Goal: Task Accomplishment & Management: Use online tool/utility

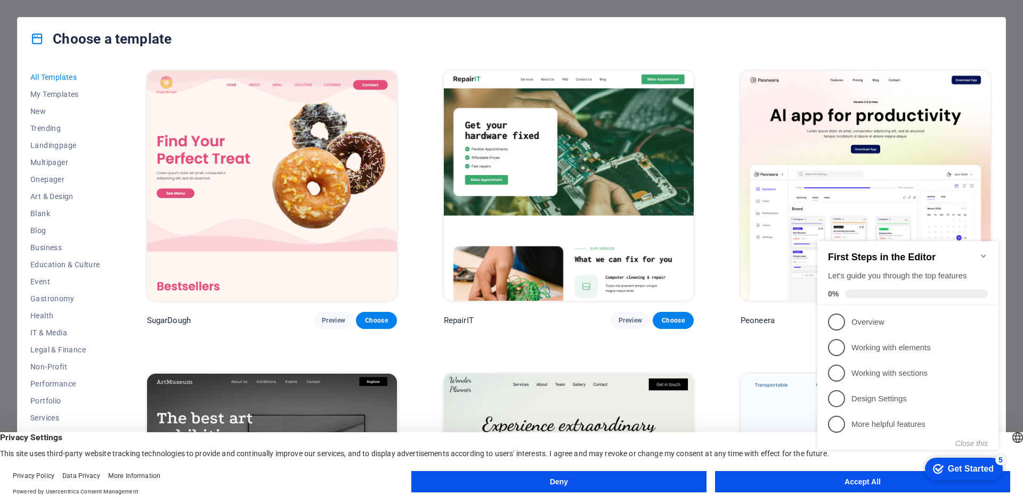
click at [705, 51] on div "Choose a template" at bounding box center [512, 39] width 988 height 43
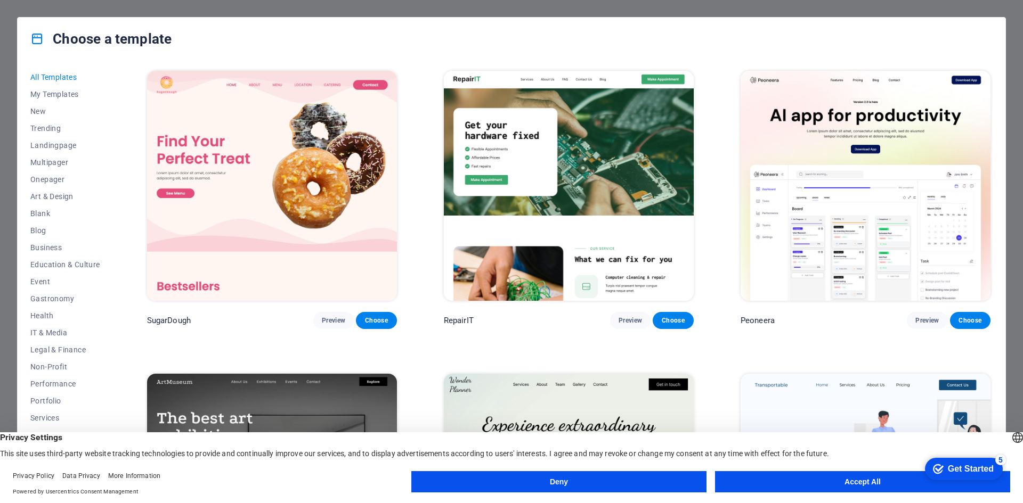
click at [811, 482] on button "Accept All" at bounding box center [862, 481] width 295 height 21
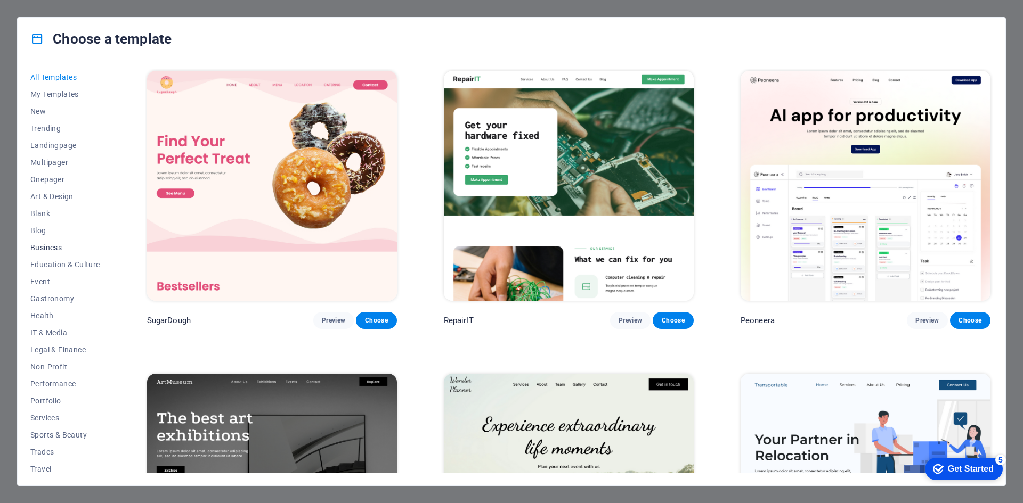
click at [60, 250] on span "Business" at bounding box center [65, 247] width 70 height 9
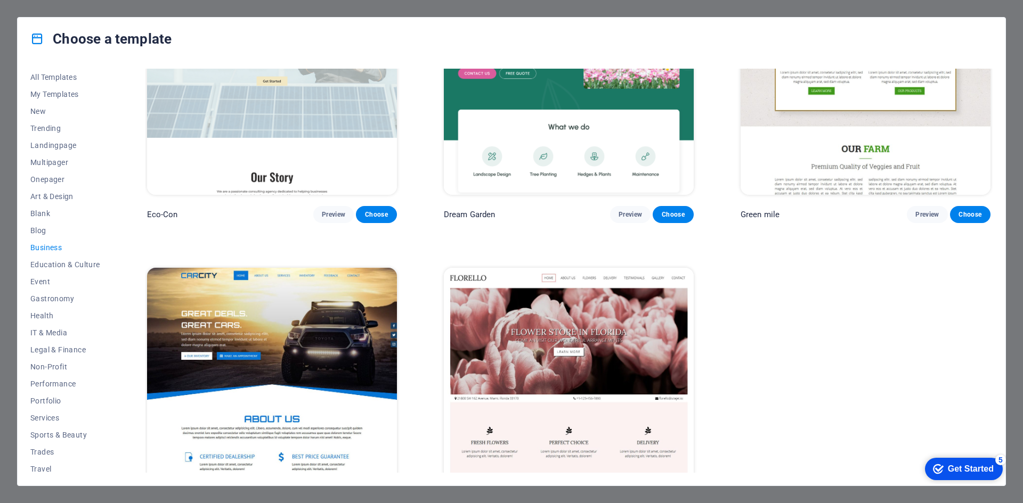
scroll to position [107, 0]
click at [567, 377] on img at bounding box center [569, 382] width 250 height 230
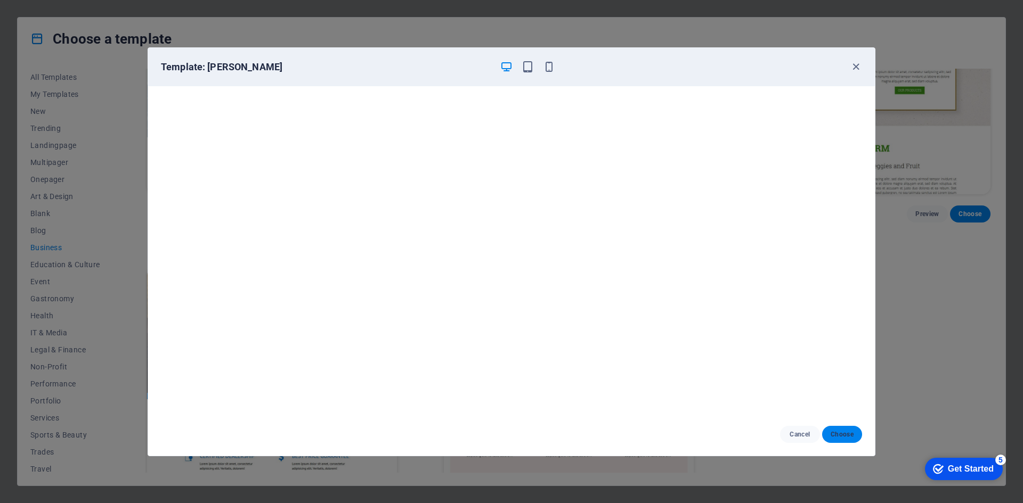
click at [838, 437] on span "Choose" at bounding box center [841, 434] width 23 height 9
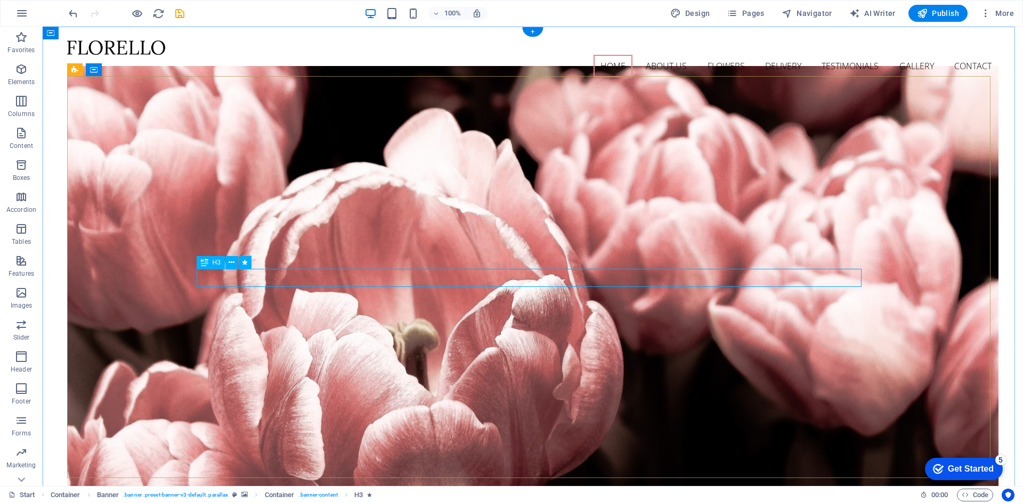
click at [148, 51] on div at bounding box center [532, 47] width 931 height 14
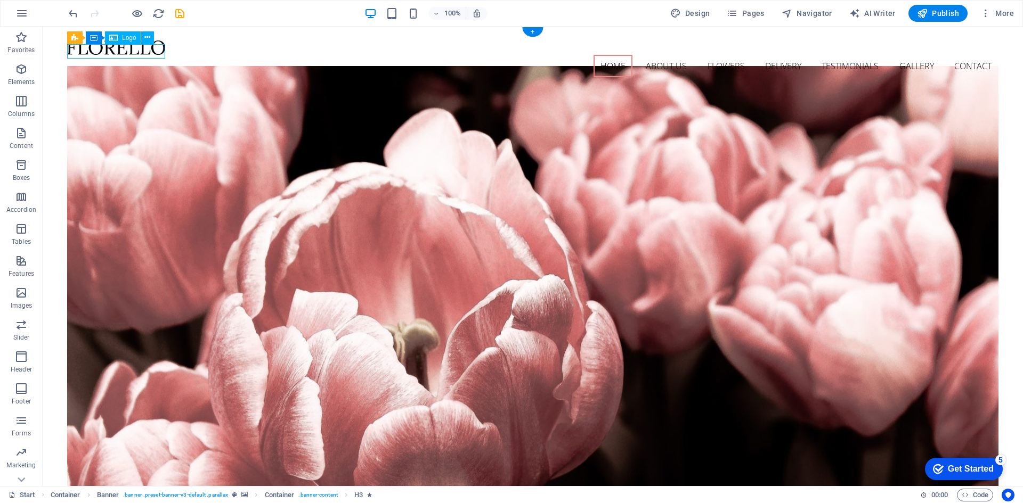
click at [148, 51] on div at bounding box center [532, 47] width 931 height 14
select select "px"
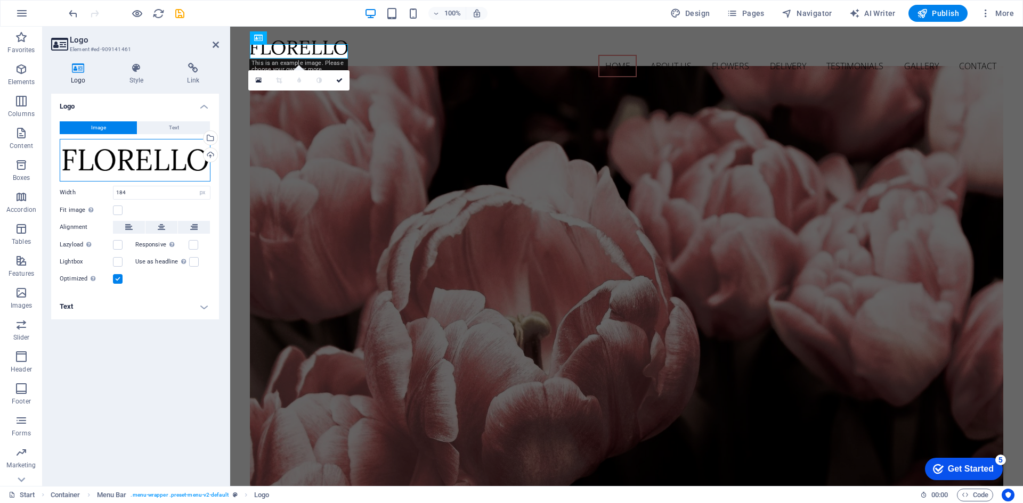
click at [155, 160] on div "Drag files here, click to choose files or select files from Files or our free s…" at bounding box center [135, 160] width 151 height 43
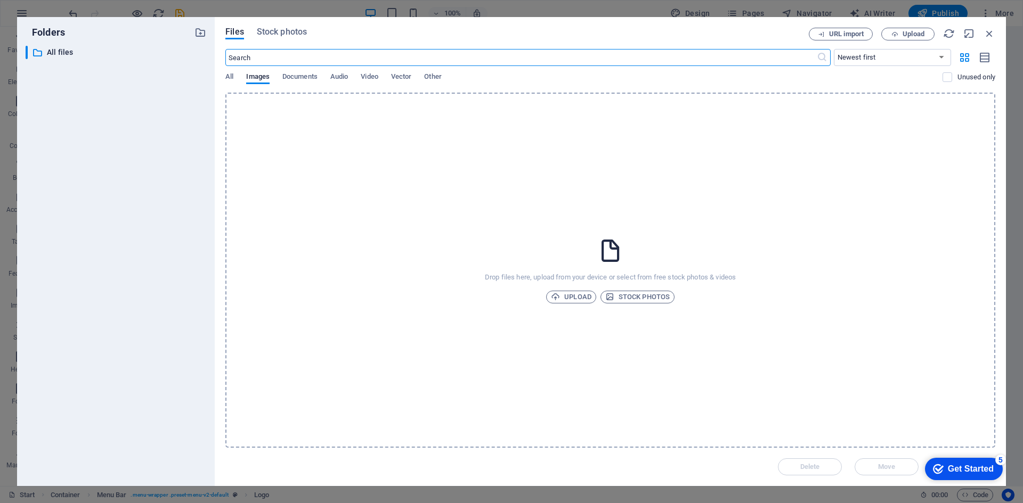
click at [155, 160] on div "​ All files All files" at bounding box center [116, 262] width 181 height 432
click at [230, 80] on span "All" at bounding box center [229, 77] width 8 height 15
click at [263, 79] on span "Images" at bounding box center [257, 77] width 23 height 15
click at [233, 77] on div "All Images Documents Audio Video Vector Other" at bounding box center [583, 82] width 717 height 20
click at [46, 54] on div "​ All files All files" at bounding box center [106, 52] width 161 height 13
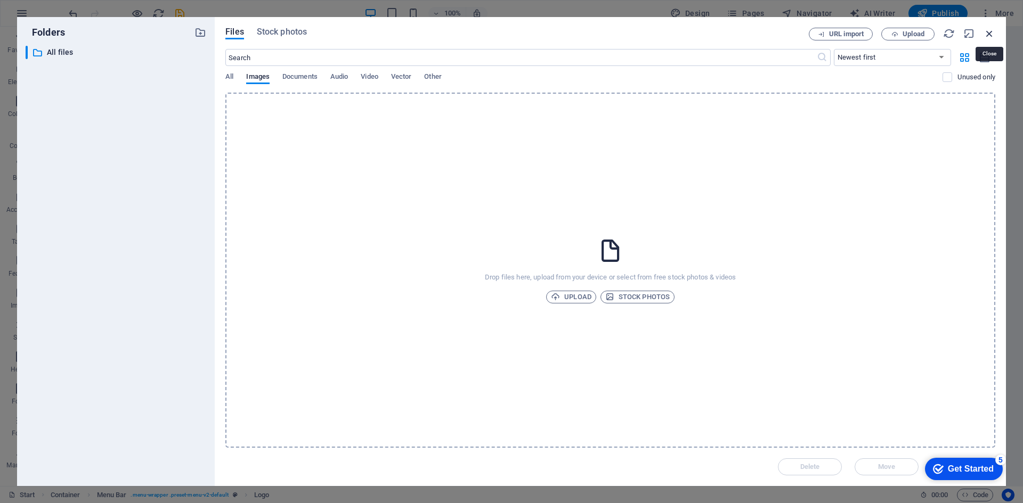
click at [987, 35] on icon "button" at bounding box center [989, 34] width 12 height 12
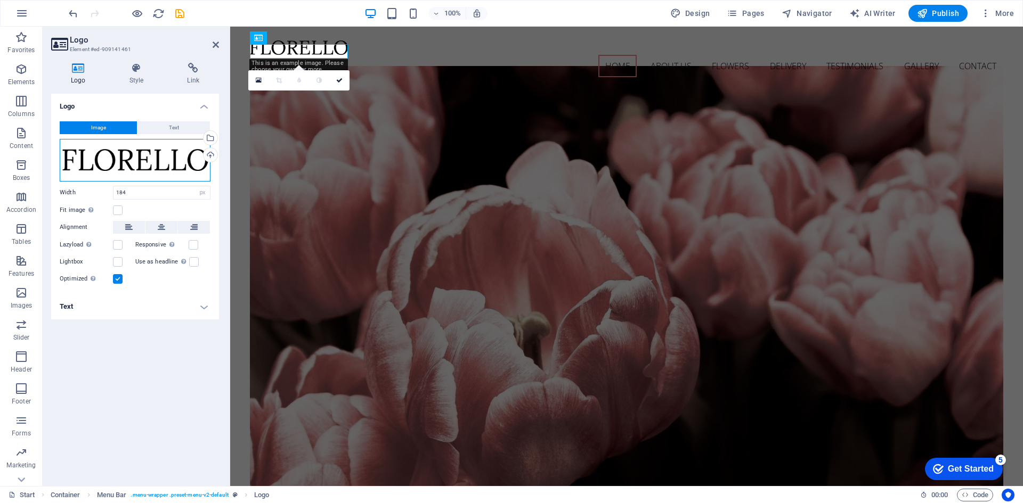
click at [153, 160] on div "Drag files here, click to choose files or select files from Files or our free s…" at bounding box center [135, 160] width 151 height 43
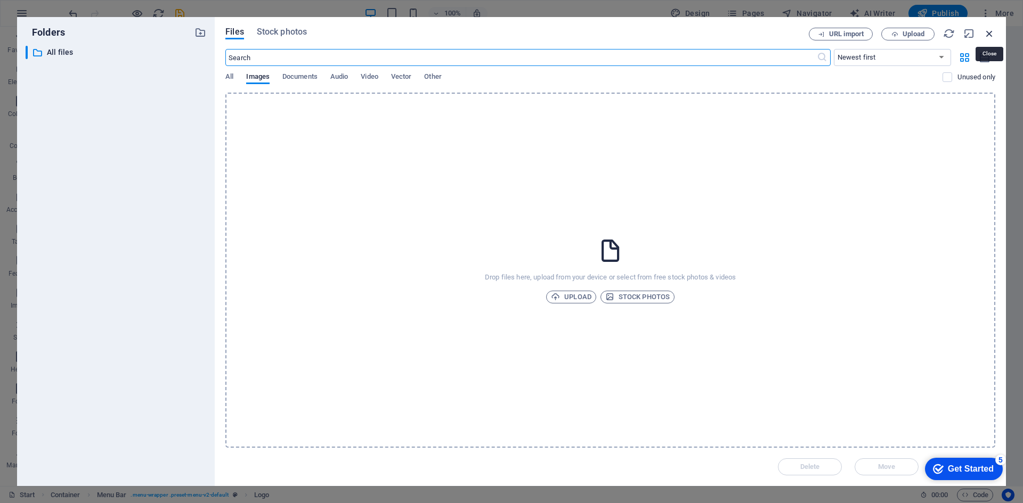
click at [991, 34] on icon "button" at bounding box center [989, 34] width 12 height 12
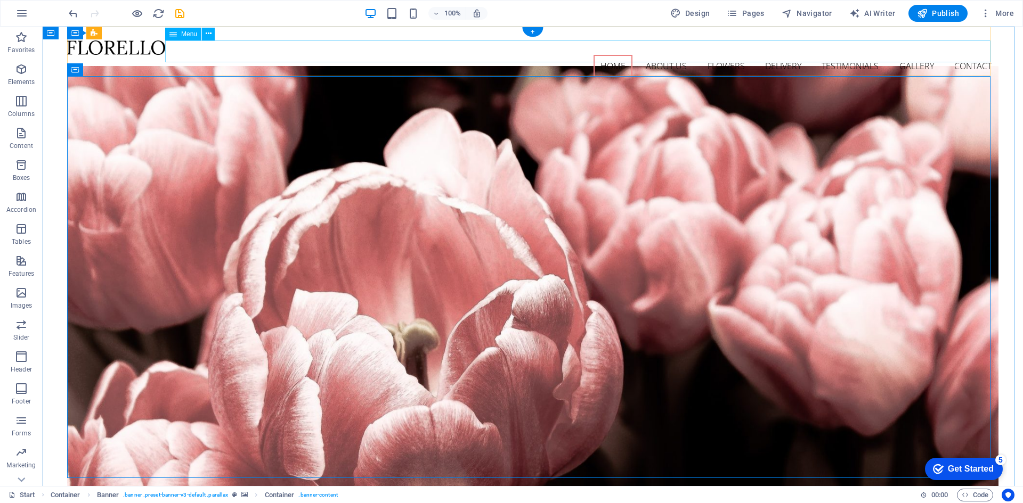
click at [596, 55] on nav "Home About us Flowers Delivery Testimonials Gallery Contact" at bounding box center [532, 66] width 931 height 22
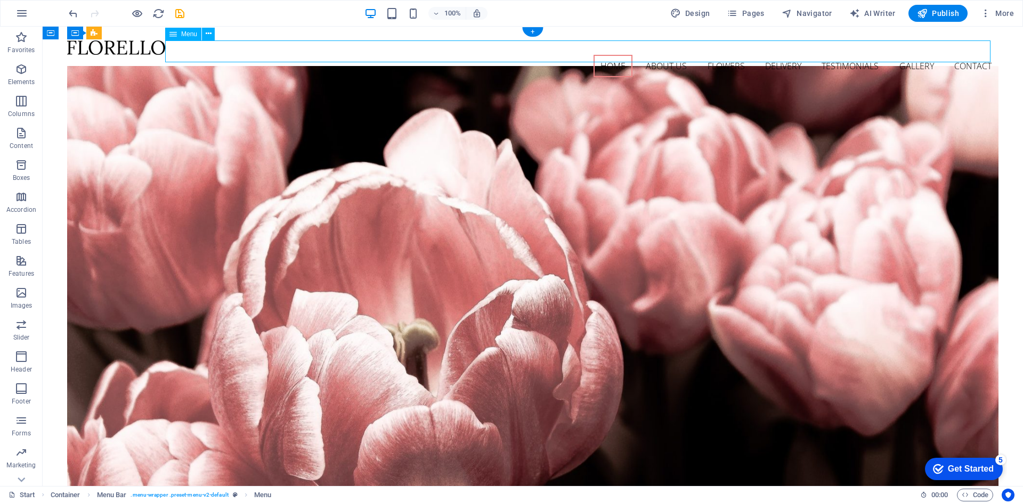
click at [608, 55] on nav "Home About us Flowers Delivery Testimonials Gallery Contact" at bounding box center [532, 66] width 931 height 22
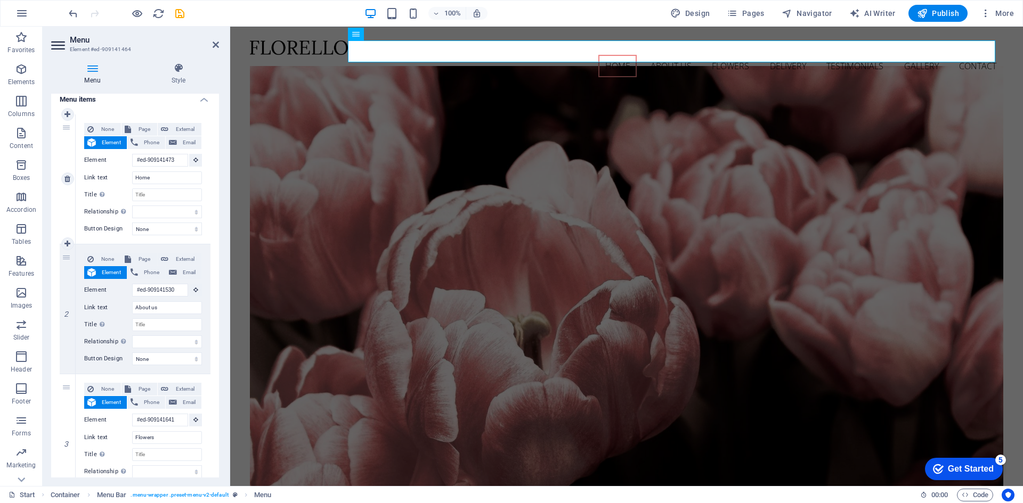
scroll to position [53, 0]
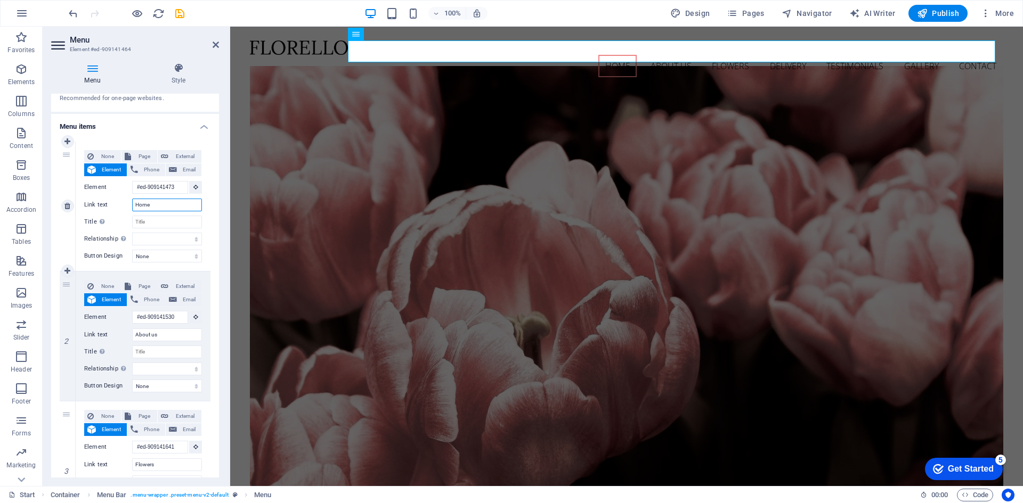
drag, startPoint x: 158, startPoint y: 205, endPoint x: 73, endPoint y: 211, distance: 85.5
click at [73, 211] on div "1 None Page External Element Phone Email Page Start Subpage Legal Notice Privac…" at bounding box center [135, 207] width 151 height 130
type input "AN"
select select
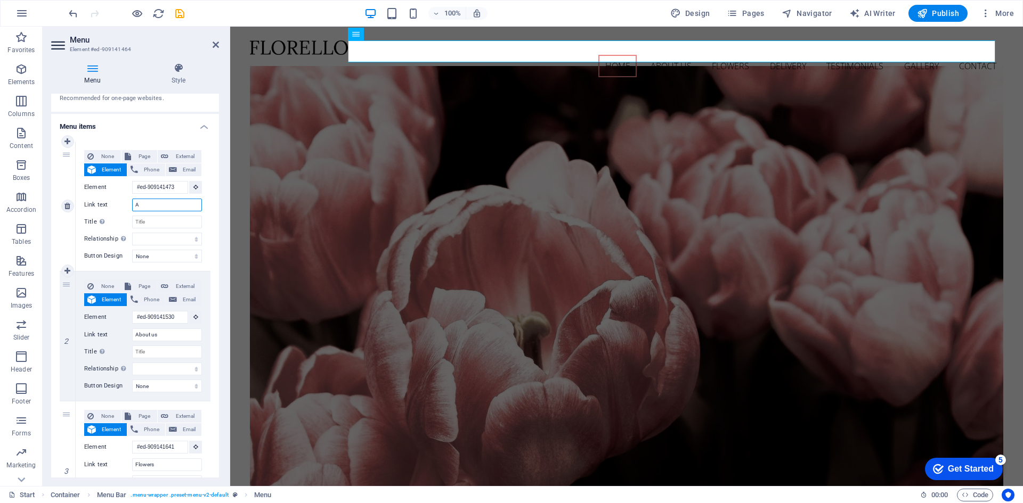
select select
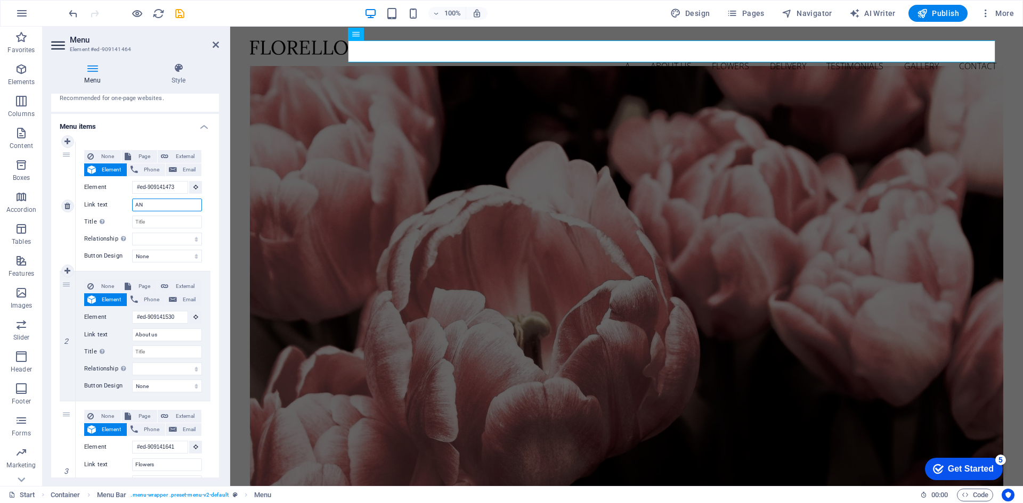
select select
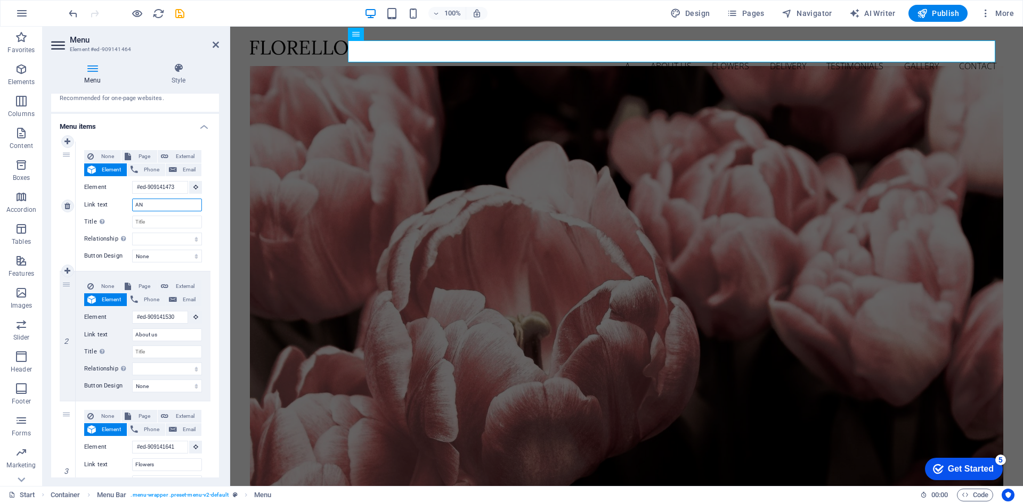
select select
type input "ANA"
select select
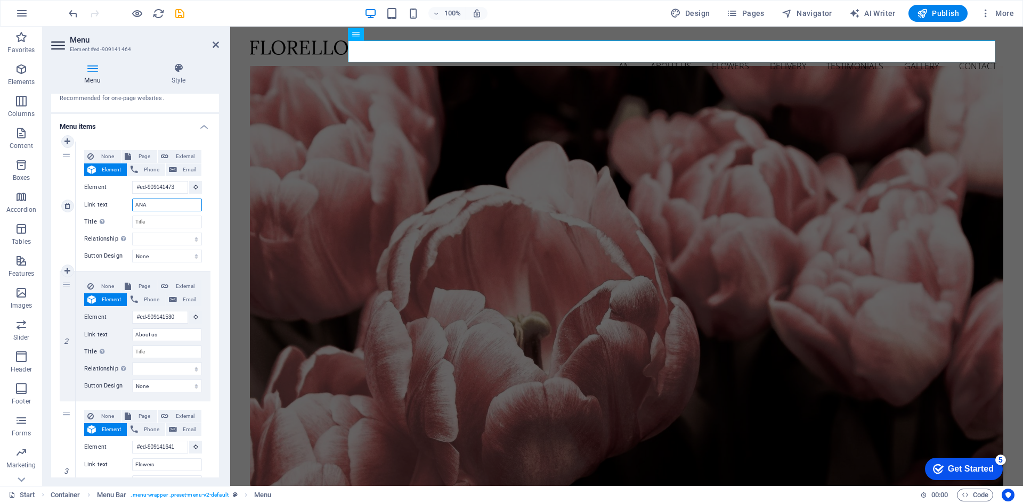
select select
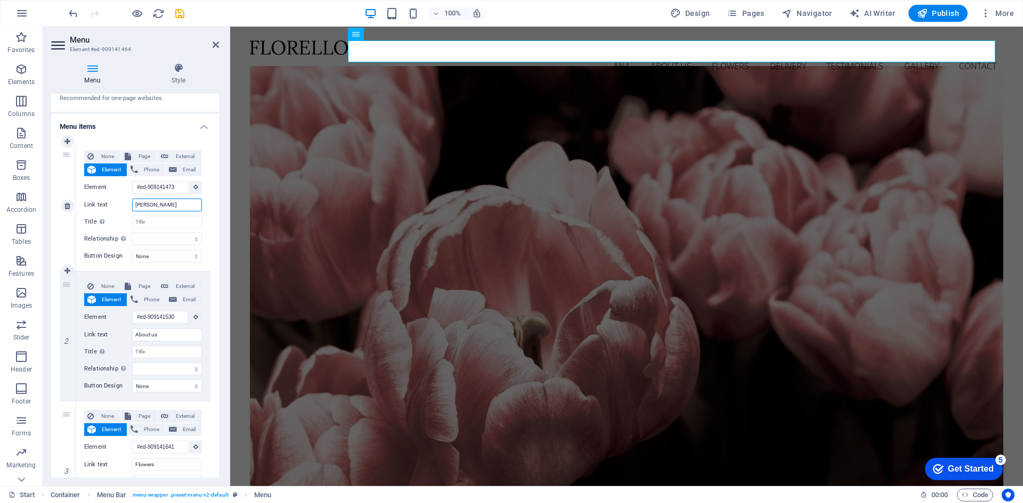
type input "ANA SA"
select select
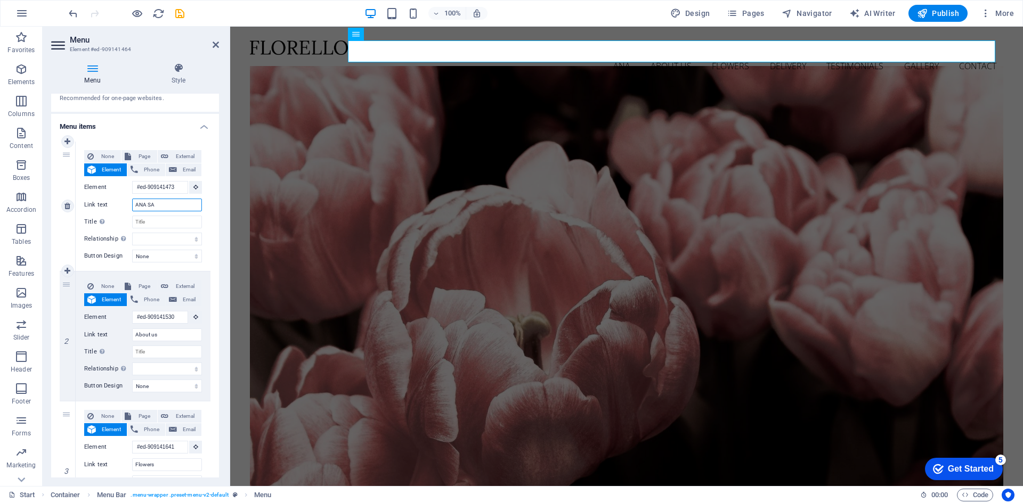
select select
type input "ANA SAYFA"
select select
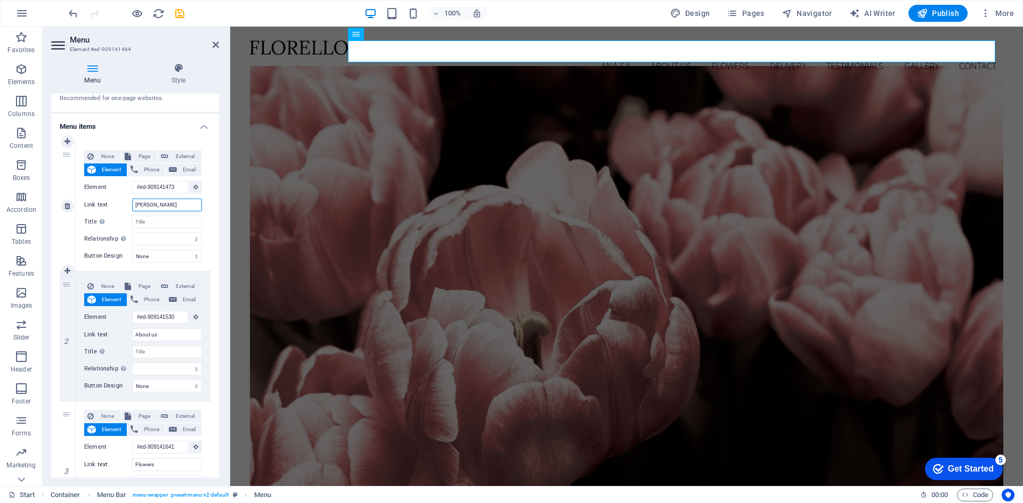
select select
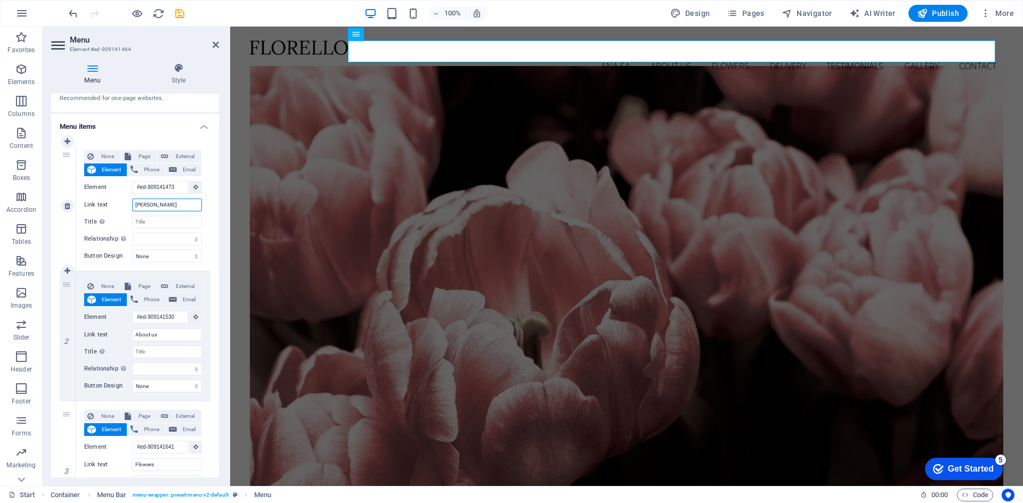
select select
type input "ANA SAYFA"
click at [657, 55] on nav "ANA SAYFA About us Flowers Delivery Testimonials Gallery Contact" at bounding box center [626, 66] width 753 height 22
click at [662, 55] on nav "ANA SAYFA About us Flowers Delivery Testimonials Gallery Contact" at bounding box center [626, 66] width 753 height 22
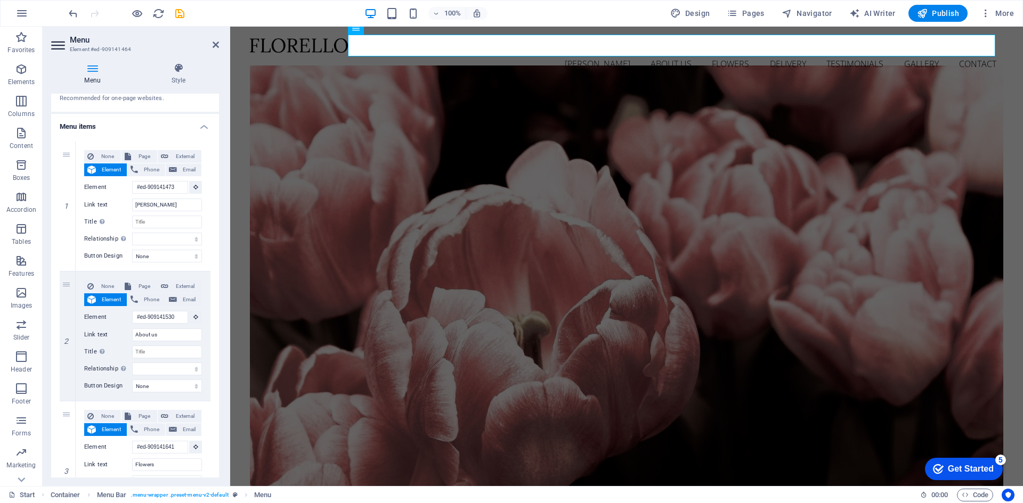
scroll to position [0, 0]
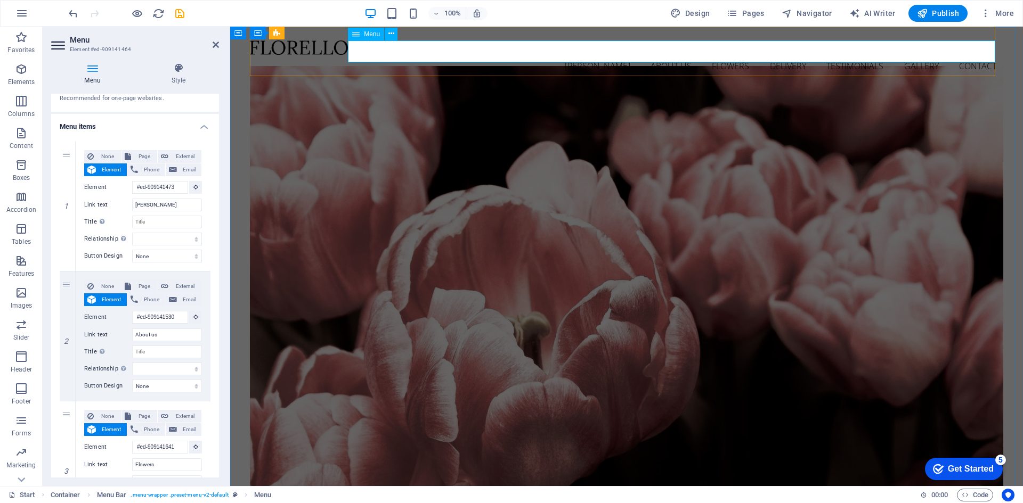
click at [613, 55] on nav "ANA SAYFA About us Flowers Delivery Testimonials Gallery Contact" at bounding box center [626, 66] width 753 height 22
click at [667, 55] on nav "ANA SAYFA About us Flowers Delivery Testimonials Gallery Contact" at bounding box center [626, 66] width 753 height 22
click at [604, 55] on nav "ANA SAYFA About us Flowers Delivery Testimonials Gallery Contact" at bounding box center [626, 66] width 753 height 22
click at [671, 55] on nav "ANA SAYFA About us Flowers Delivery Testimonials Gallery Contact" at bounding box center [626, 66] width 753 height 22
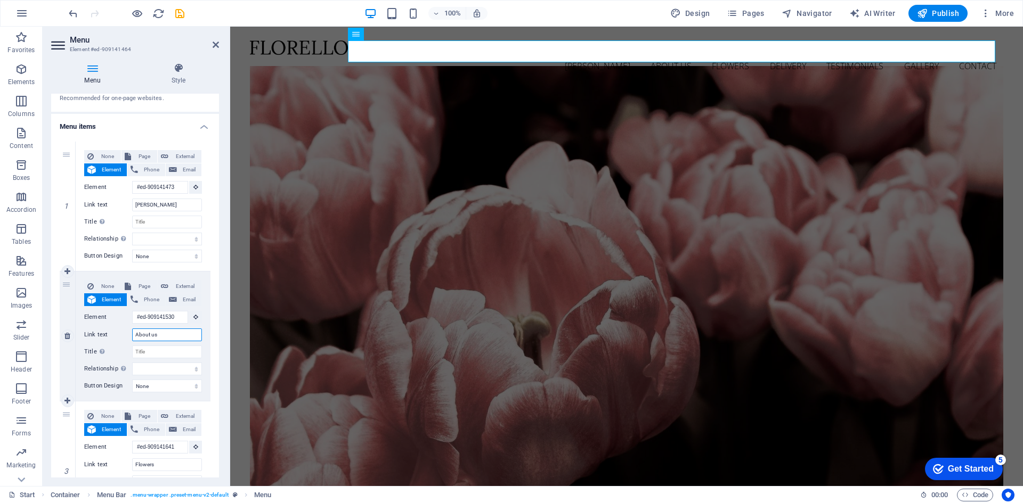
drag, startPoint x: 166, startPoint y: 334, endPoint x: 102, endPoint y: 335, distance: 63.9
click at [102, 335] on div "Link text About us" at bounding box center [143, 335] width 118 height 13
type input "Hakkım"
select select
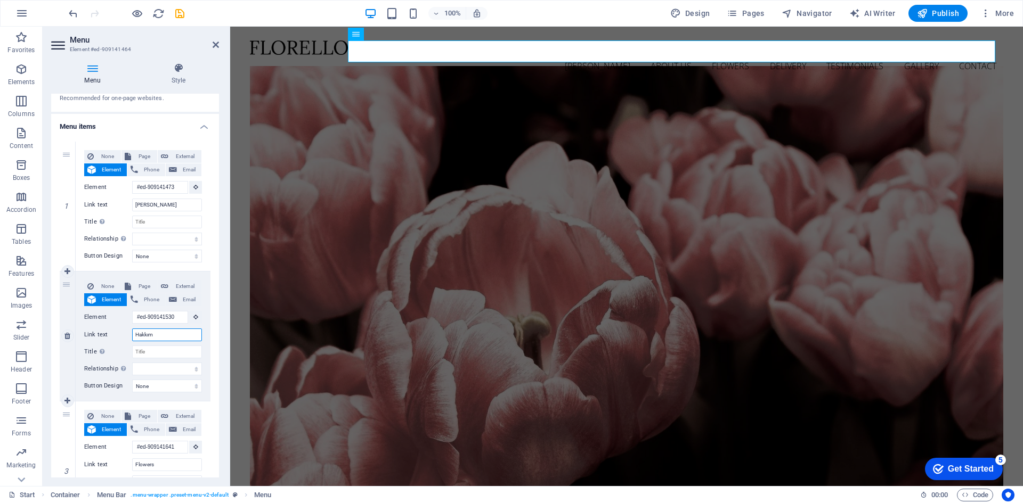
select select
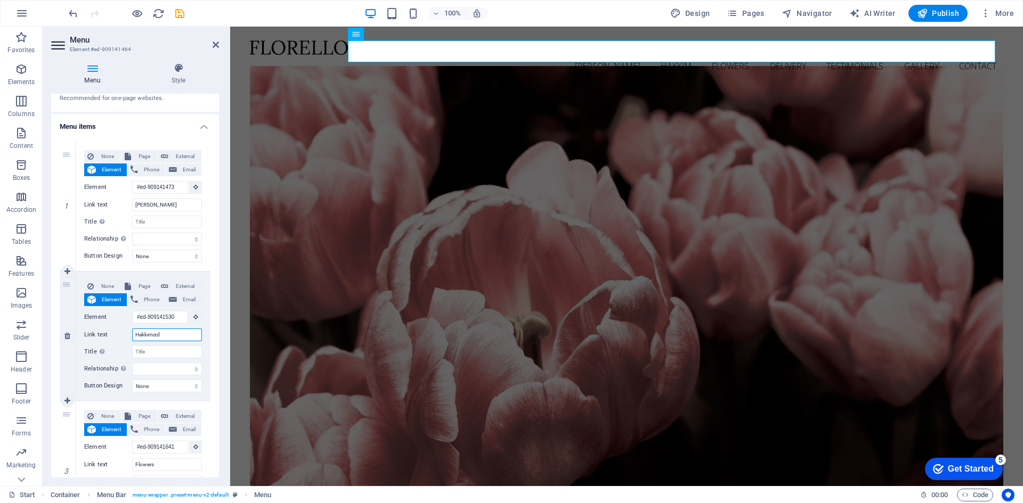
type input "Hakkımızda"
select select
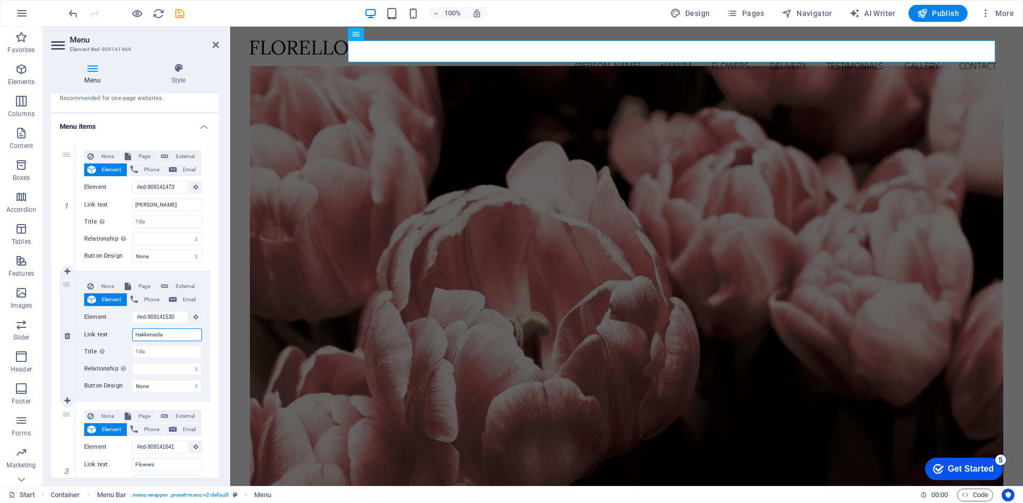
select select
drag, startPoint x: 171, startPoint y: 335, endPoint x: 89, endPoint y: 335, distance: 82.0
click at [89, 335] on div "Link text Hakkımızda" at bounding box center [143, 335] width 118 height 13
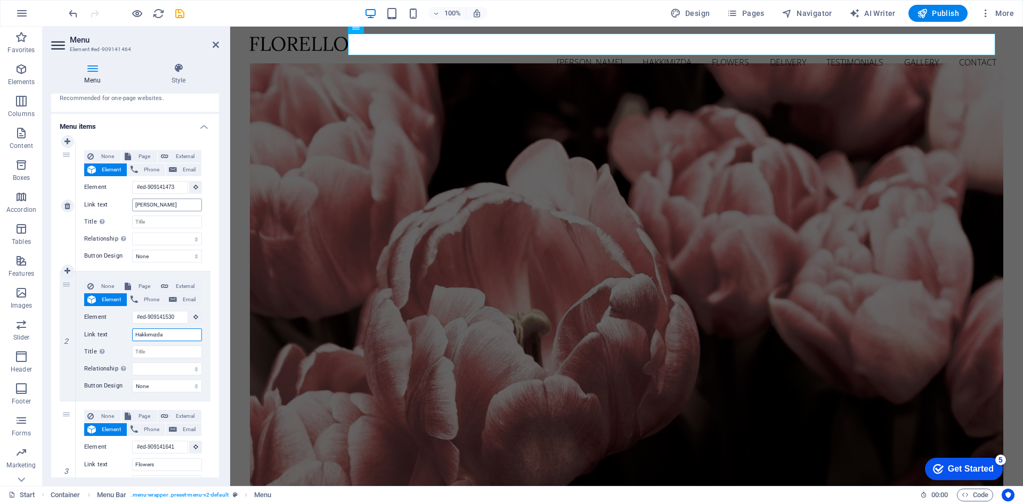
scroll to position [1, 0]
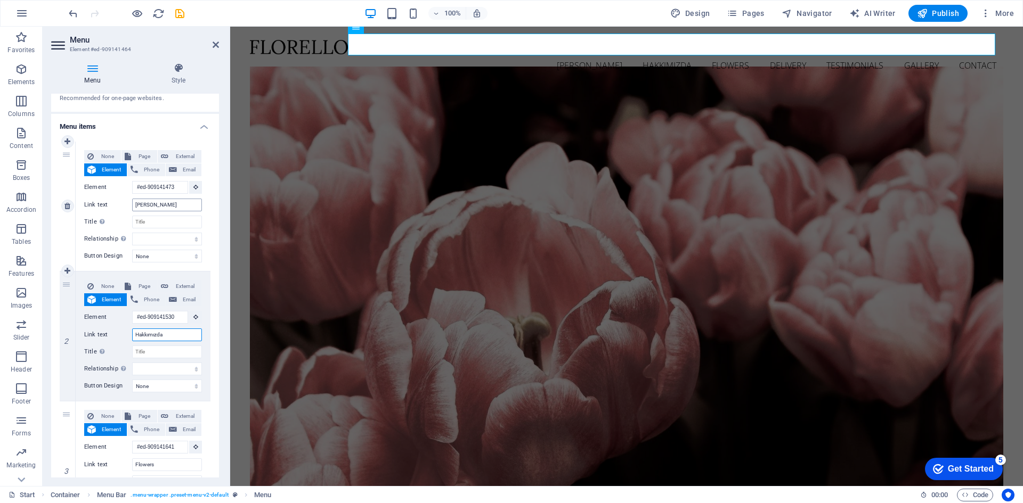
type input "Hakkımızda"
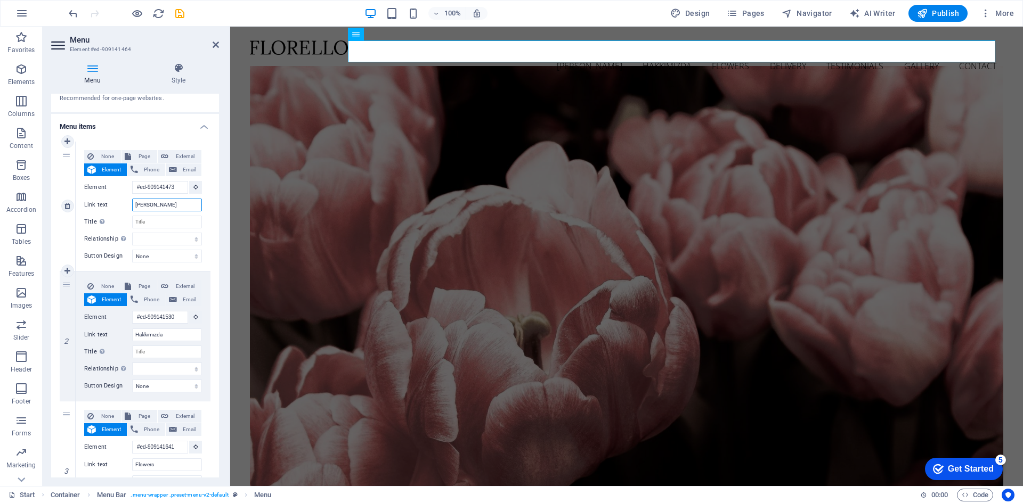
drag, startPoint x: 162, startPoint y: 207, endPoint x: 78, endPoint y: 208, distance: 83.6
click at [78, 208] on div "None Page External Element Phone Email Page Start Subpage Legal Notice Privacy …" at bounding box center [143, 206] width 135 height 129
type input "[PERSON_NAME]"
select select
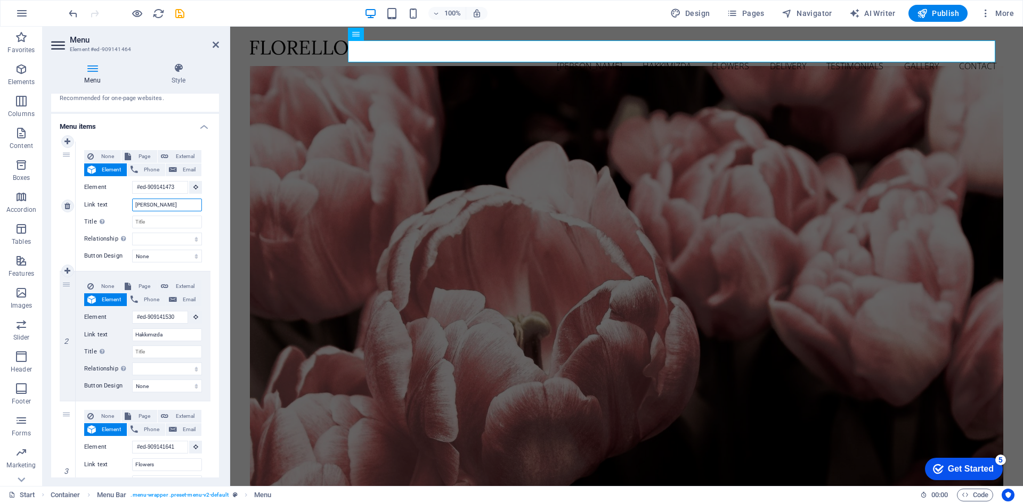
select select
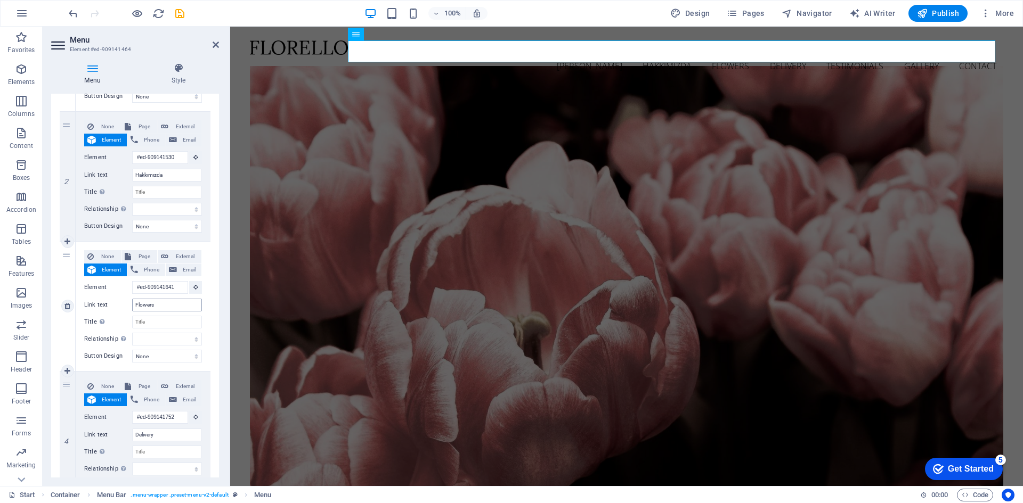
type input "[PERSON_NAME]"
drag, startPoint x: 162, startPoint y: 306, endPoint x: 103, endPoint y: 306, distance: 58.6
click at [103, 306] on div "Link text Flowers" at bounding box center [143, 305] width 118 height 13
type input "Ürünler"
select select
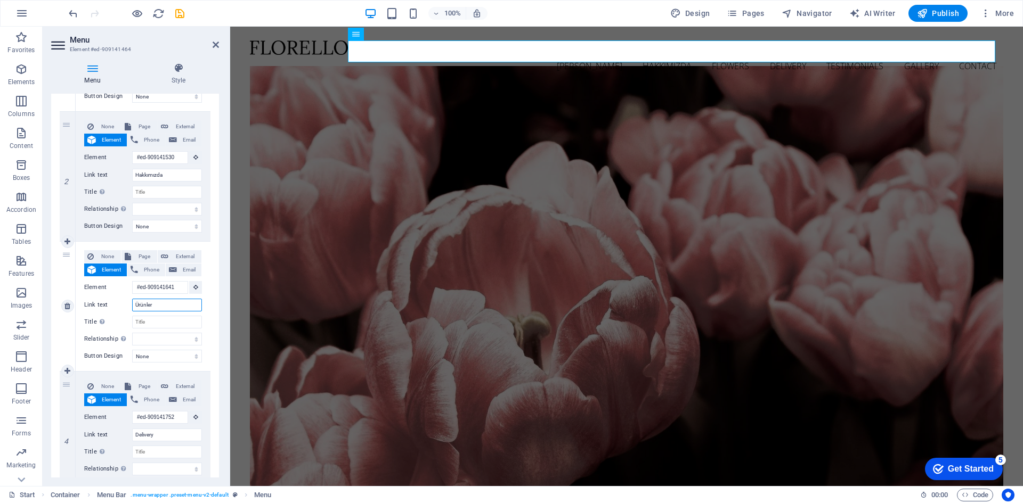
select select
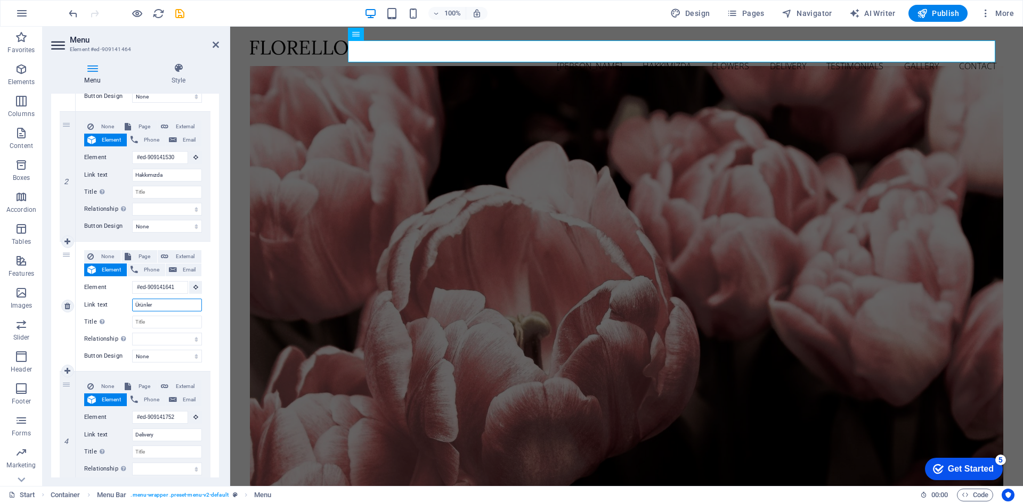
select select
type input "Ürünler"
drag, startPoint x: 164, startPoint y: 433, endPoint x: 109, endPoint y: 436, distance: 55.0
click at [109, 436] on div "Link text Delivery" at bounding box center [143, 435] width 118 height 13
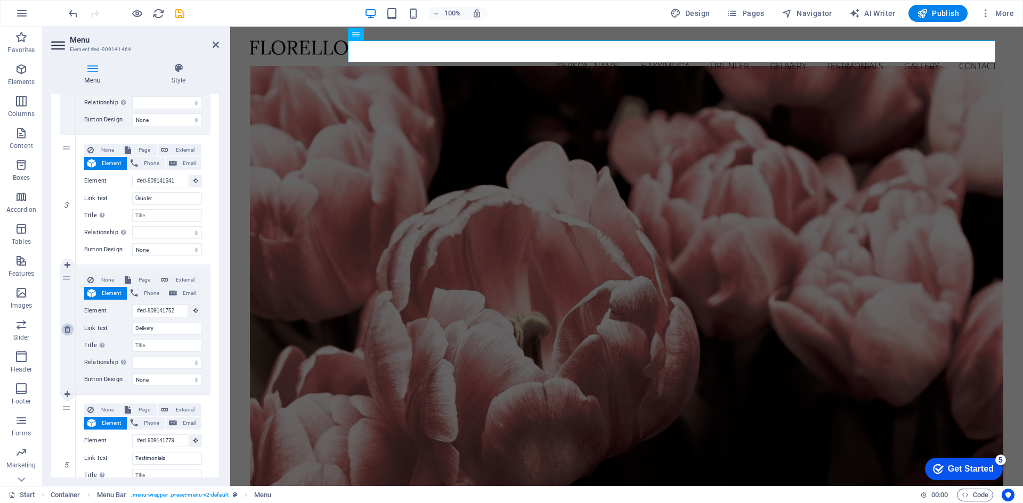
click at [68, 332] on icon at bounding box center [67, 329] width 6 height 7
select select
type input "#ed-909141779"
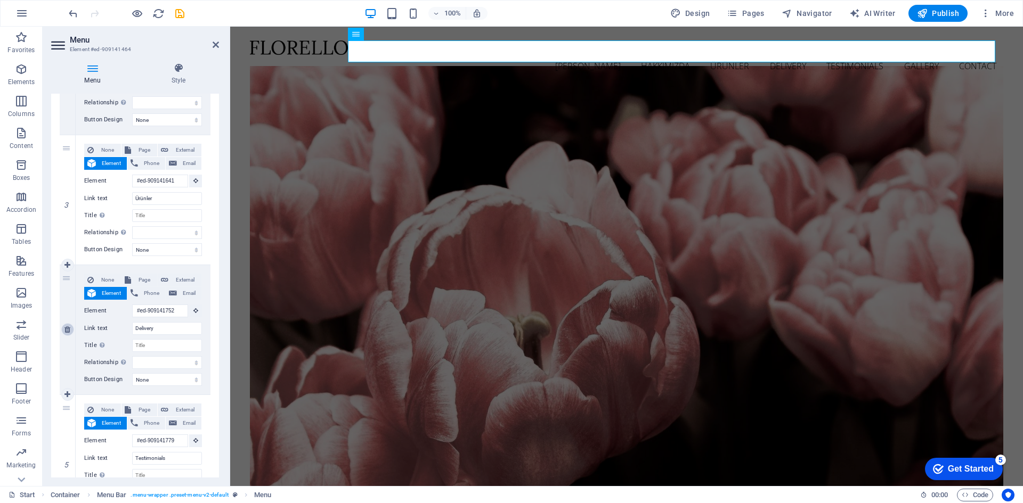
type input "Testimonials"
select select
type input "#ed-909141809"
type input "Gallery"
select select
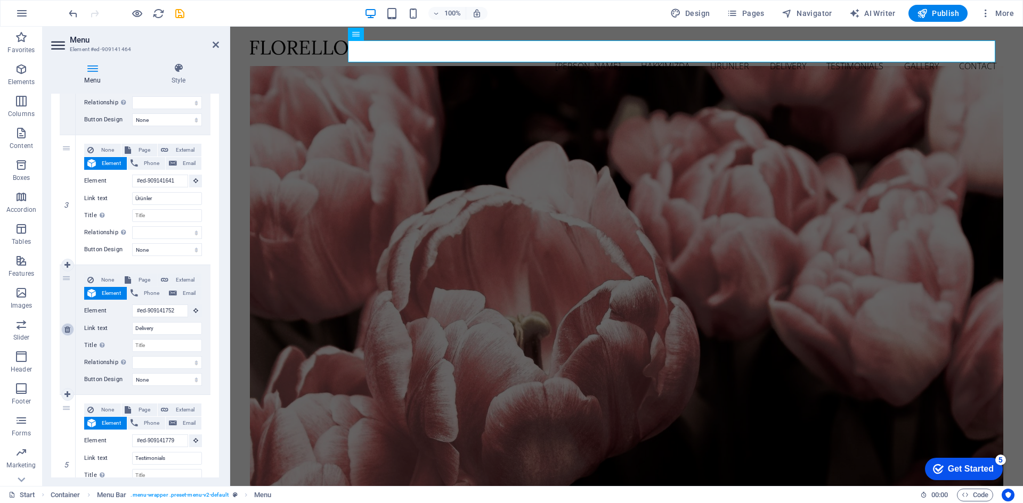
type input "#ed-909141818"
type input "Contact"
select select
click at [174, 328] on input "Testimonials" at bounding box center [167, 328] width 70 height 13
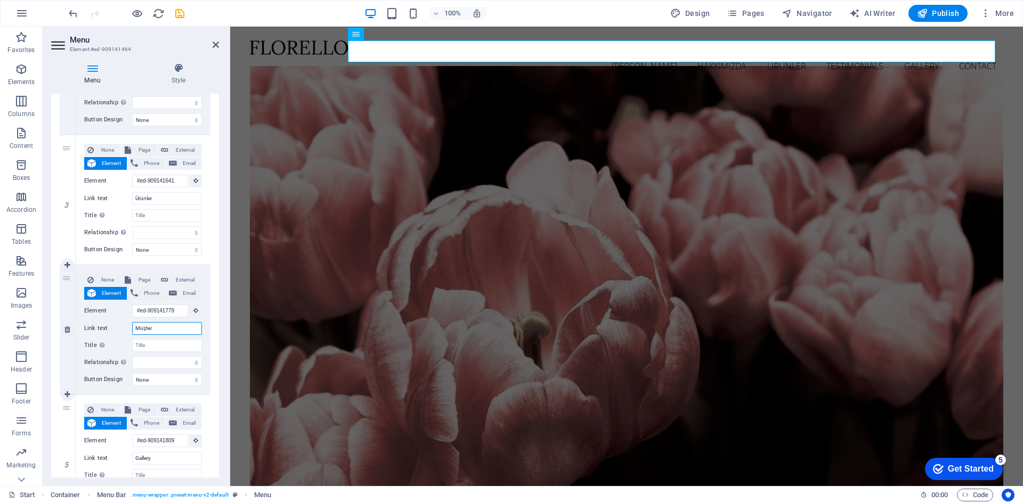
type input "Müşteri"
select select
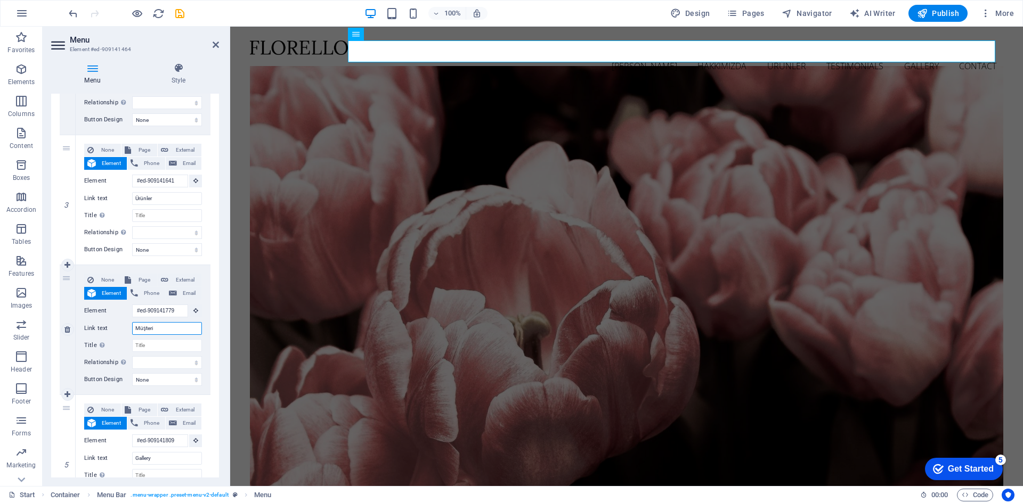
select select
type input "Müşterilerimiz"
select select
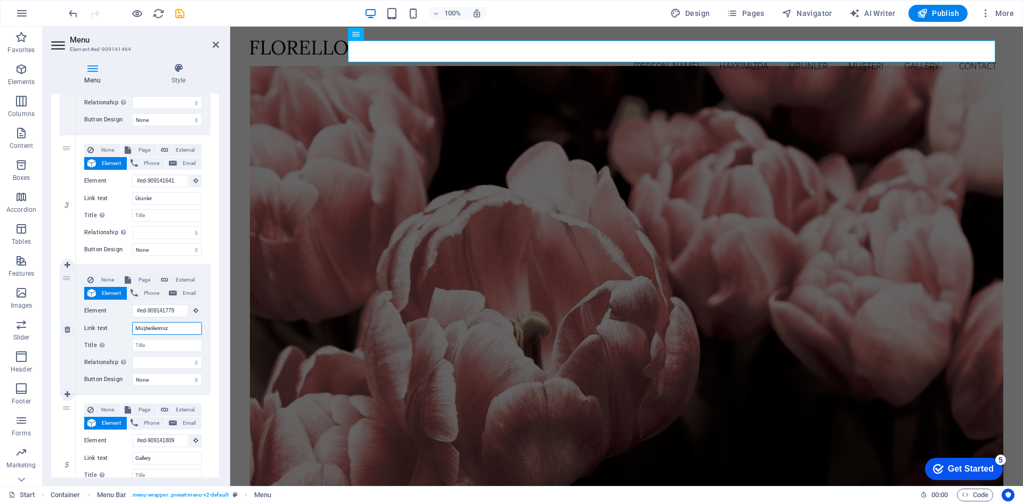
select select
type input "Müşterilerimiz"
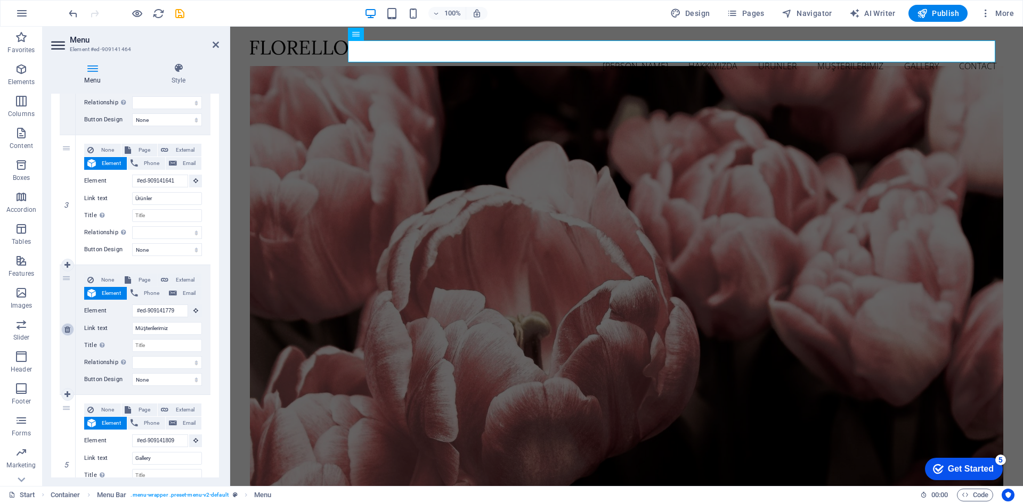
click at [68, 330] on icon at bounding box center [67, 329] width 6 height 7
select select
type input "#ed-909141809"
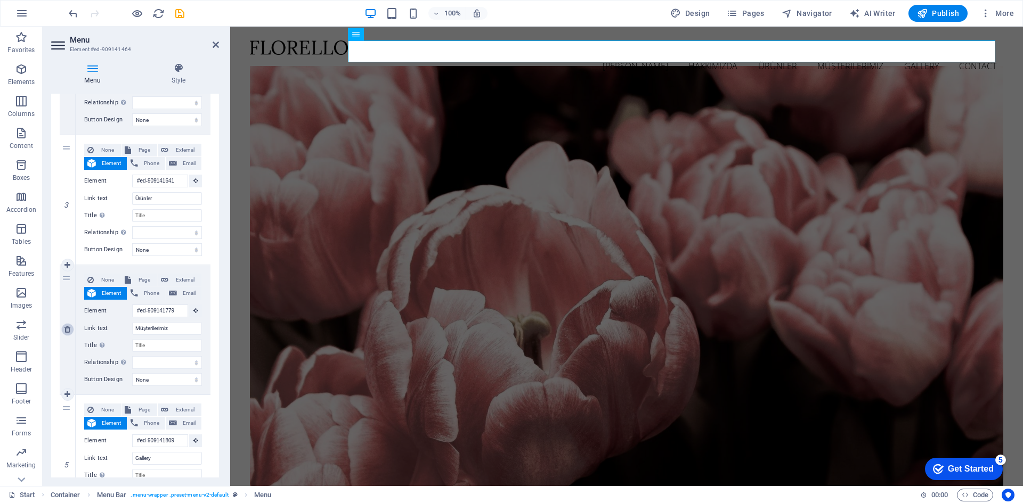
type input "Gallery"
select select
type input "#ed-909141818"
type input "Contact"
select select
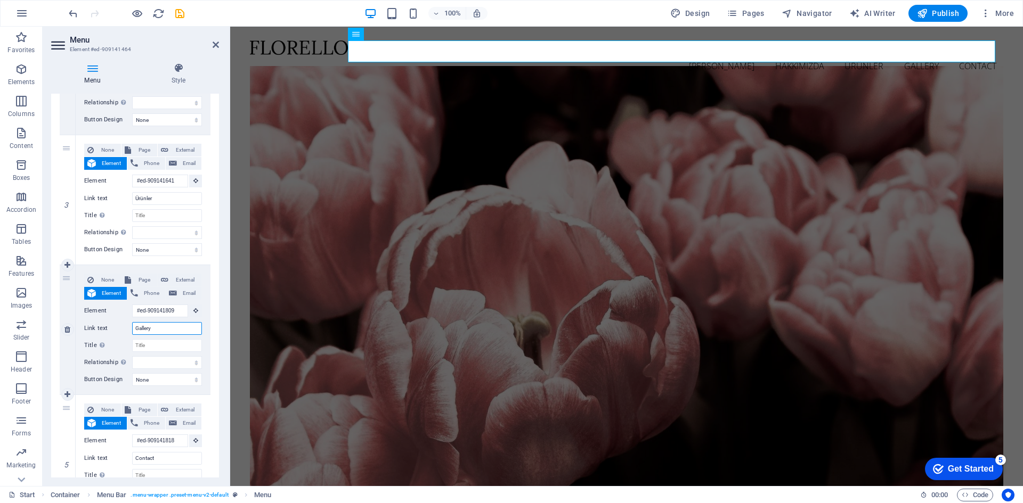
drag, startPoint x: 158, startPoint y: 330, endPoint x: 89, endPoint y: 332, distance: 68.7
click at [89, 332] on div "Link text Gallery" at bounding box center [143, 328] width 118 height 13
type input "Galeri"
select select
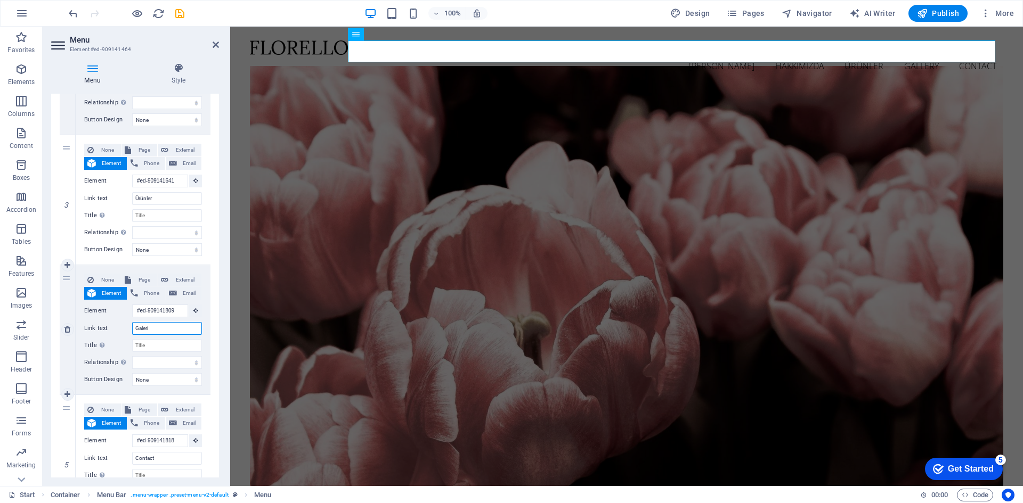
select select
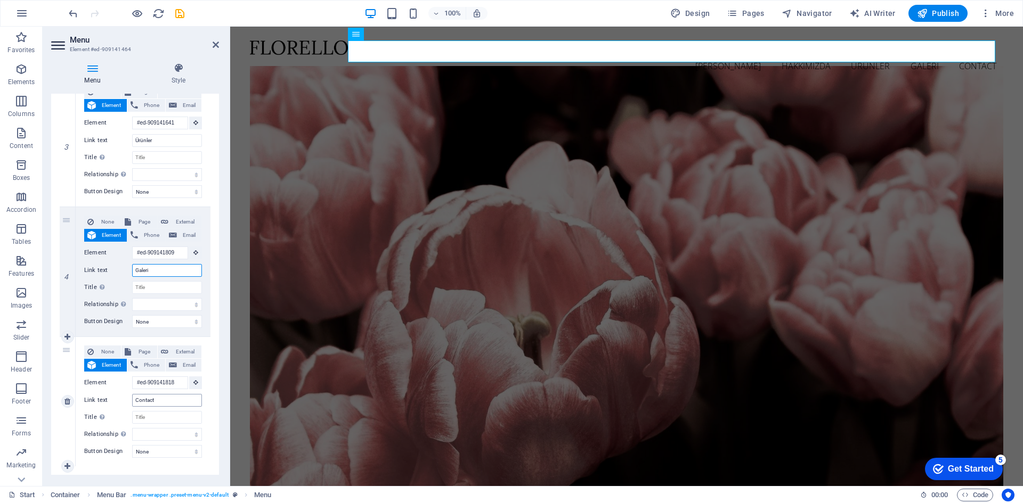
scroll to position [396, 0]
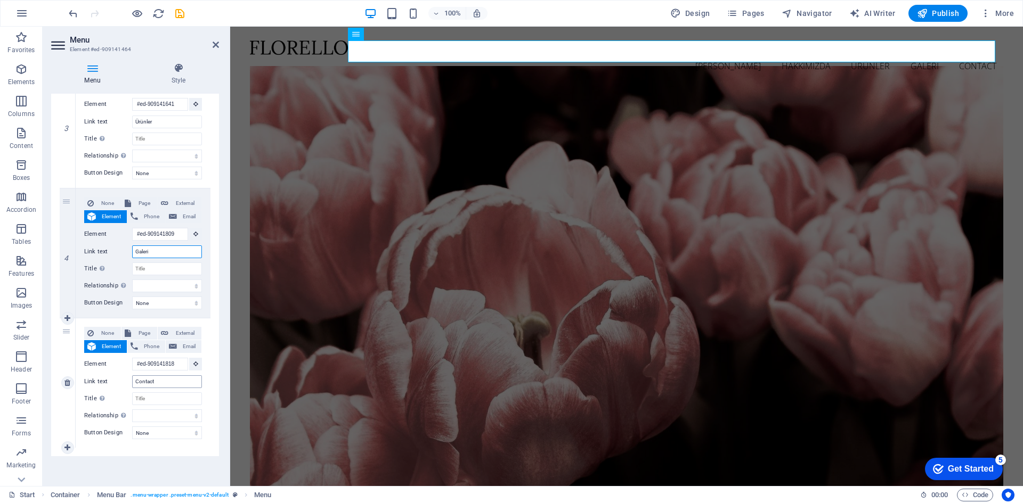
type input "Galeri"
drag, startPoint x: 162, startPoint y: 381, endPoint x: 96, endPoint y: 389, distance: 66.5
click at [96, 389] on div "None Page External Element Phone Email Page Start Subpage Legal Notice Privacy …" at bounding box center [143, 374] width 118 height 95
type input "İlet"
select select
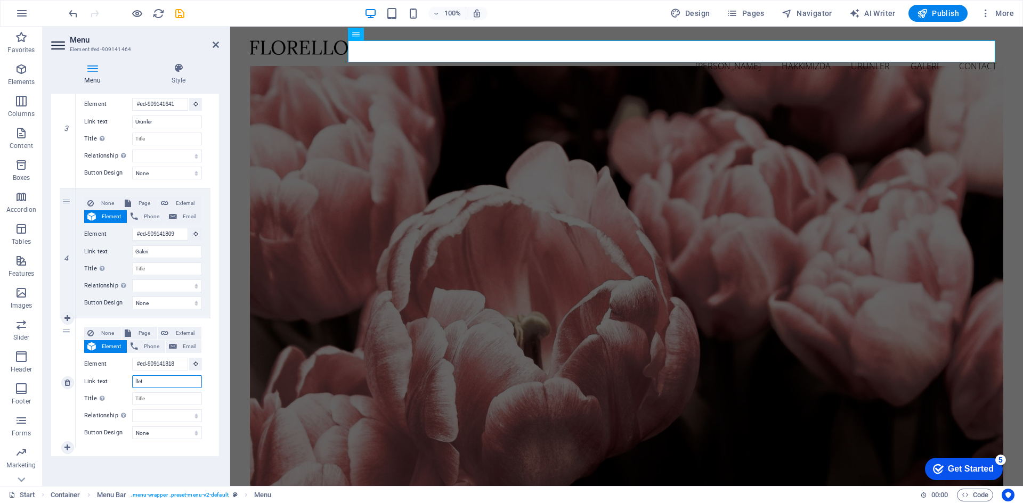
select select
type input "İletişim"
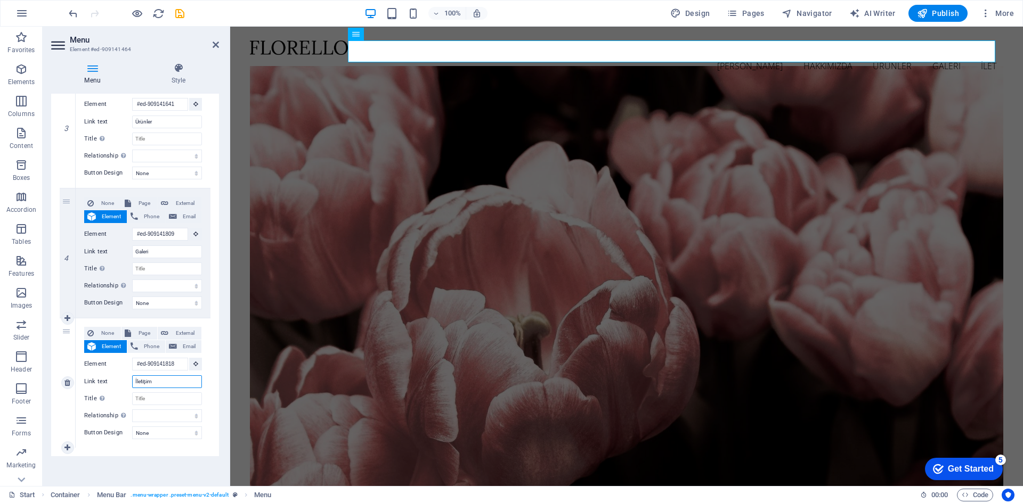
select select
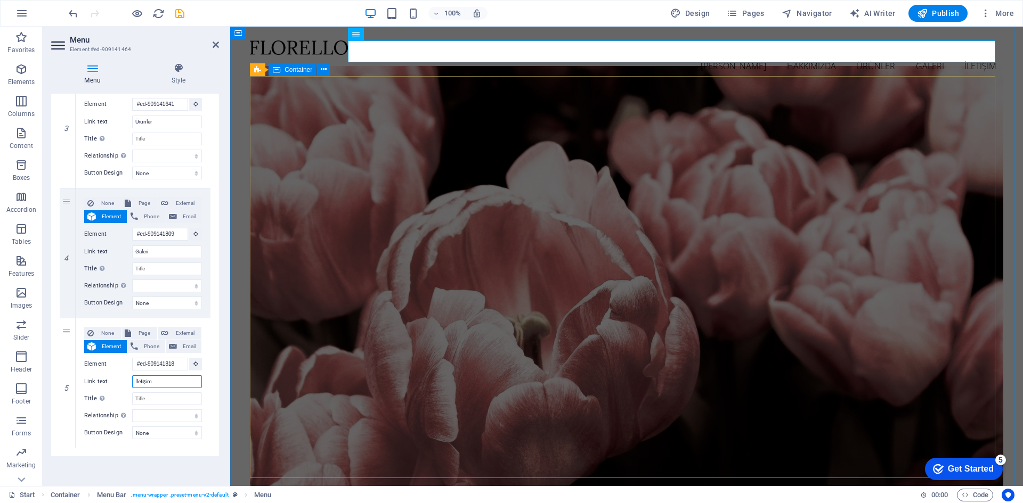
type input "İletişim"
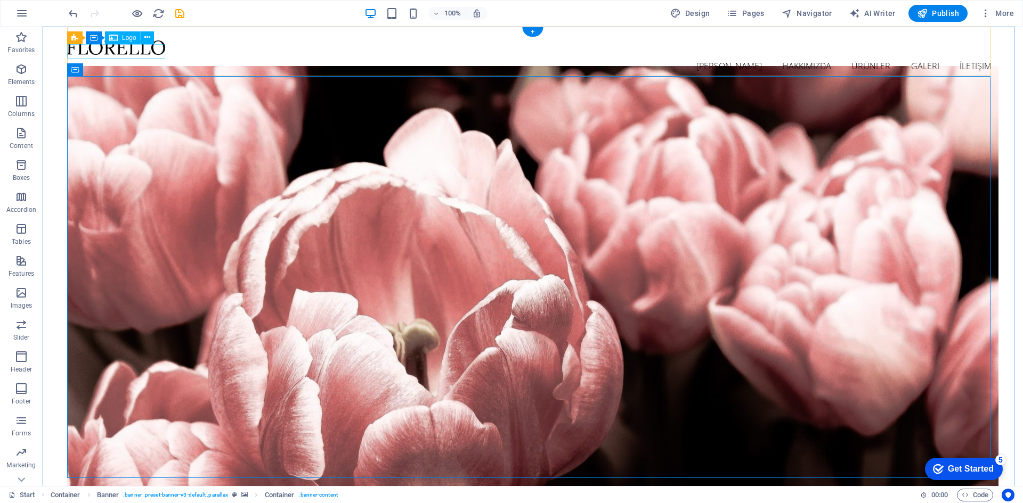
click at [143, 54] on div at bounding box center [532, 47] width 931 height 14
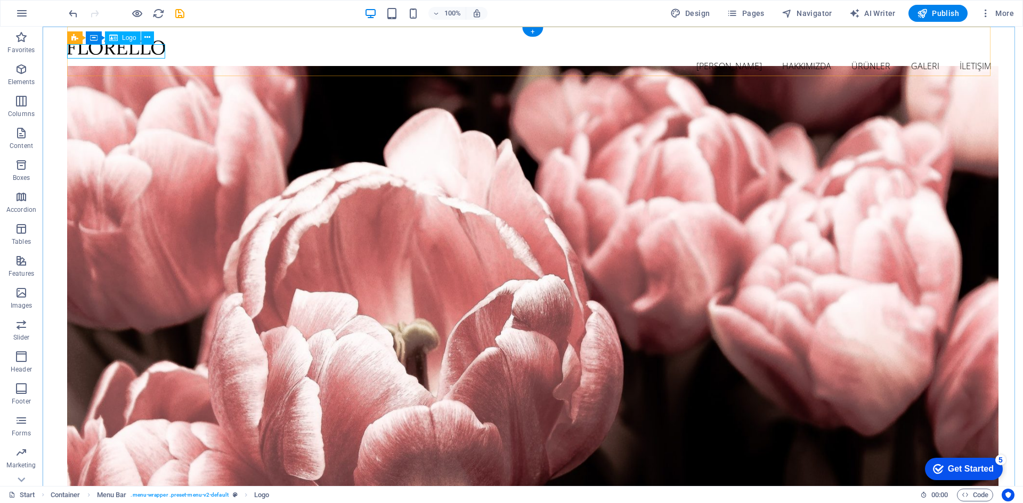
click at [116, 49] on div at bounding box center [532, 47] width 931 height 14
click at [124, 38] on span "Logo" at bounding box center [129, 38] width 14 height 6
click at [127, 50] on div at bounding box center [532, 47] width 931 height 14
select select "px"
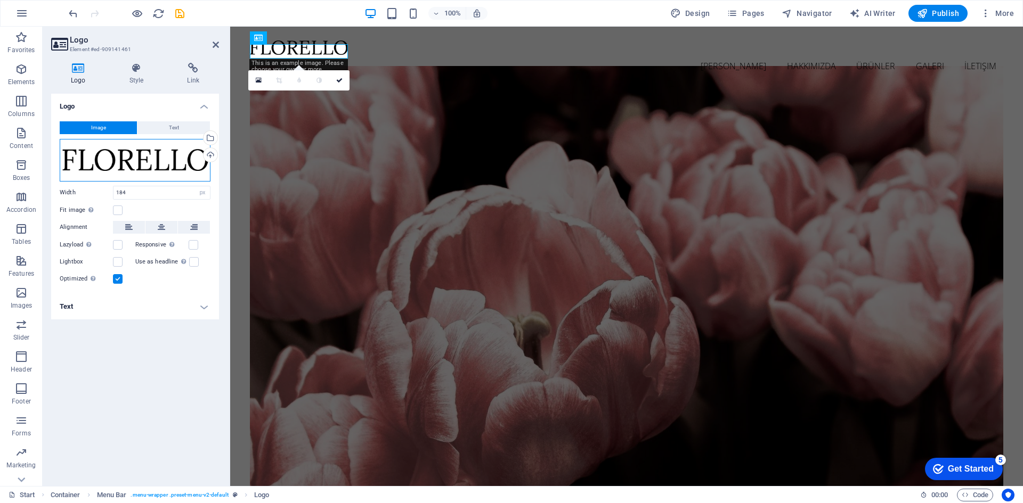
click at [117, 156] on div "Drag files here, click to choose files or select files from Files or our free s…" at bounding box center [135, 160] width 151 height 43
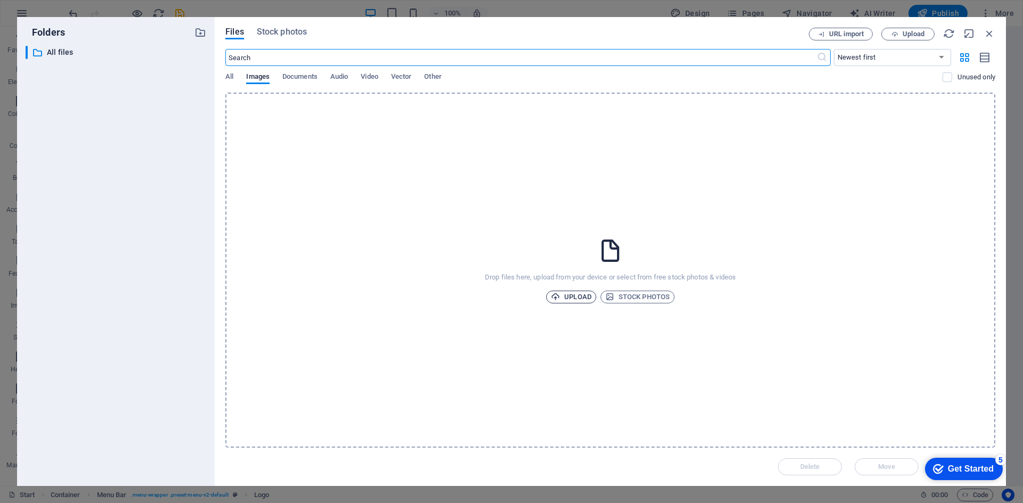
click at [584, 297] on span "Upload" at bounding box center [571, 297] width 40 height 13
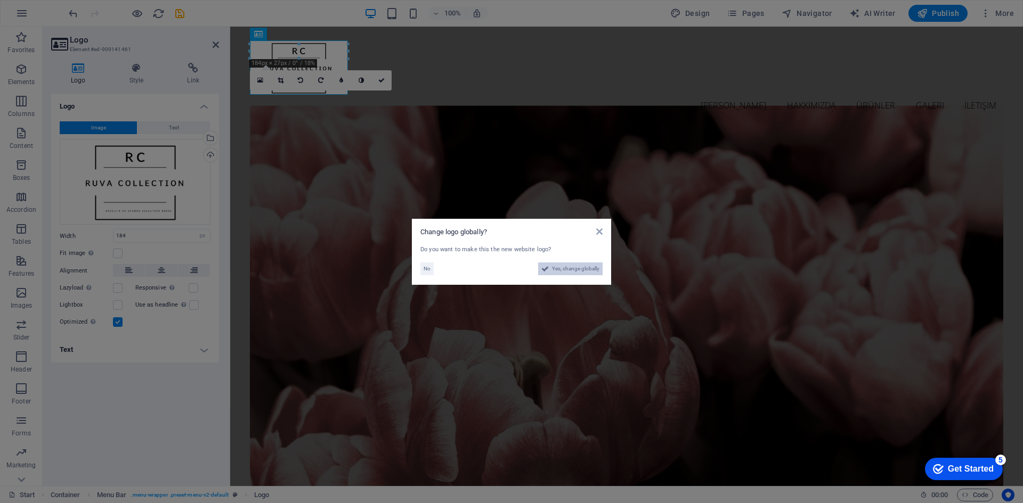
click at [552, 271] on span "Yes, change globally" at bounding box center [575, 269] width 47 height 13
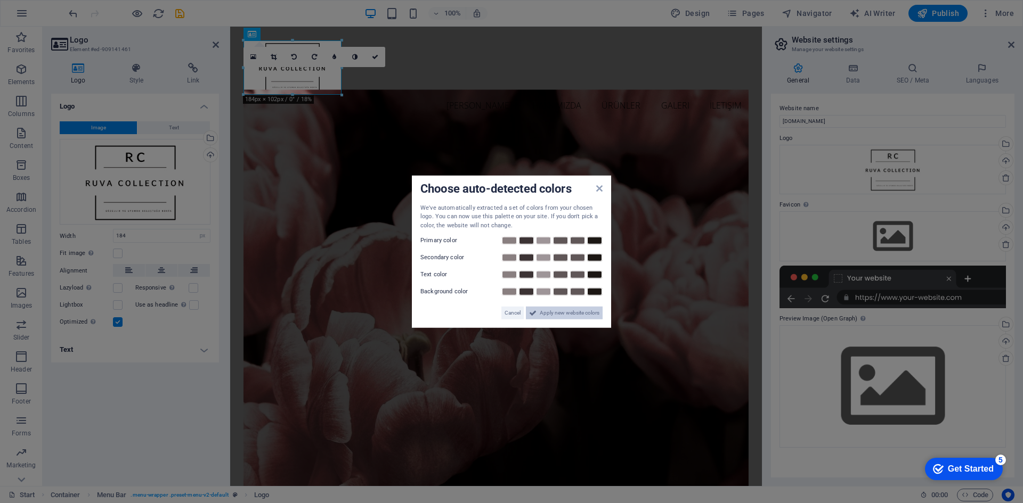
click at [547, 315] on span "Apply new website colors" at bounding box center [570, 313] width 60 height 13
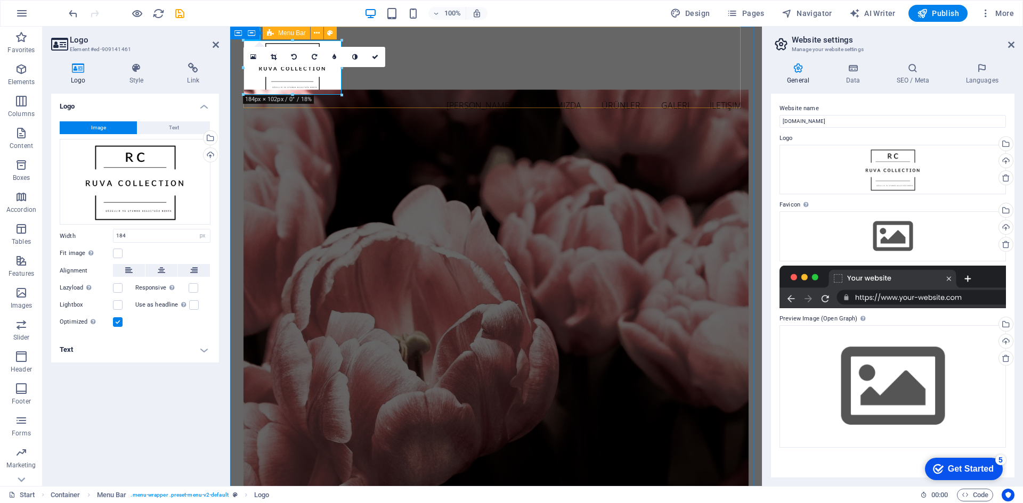
click at [384, 94] on div "Ana Sayfa Hakkımızda Ürünler Galeri İletişim" at bounding box center [495, 79] width 505 height 104
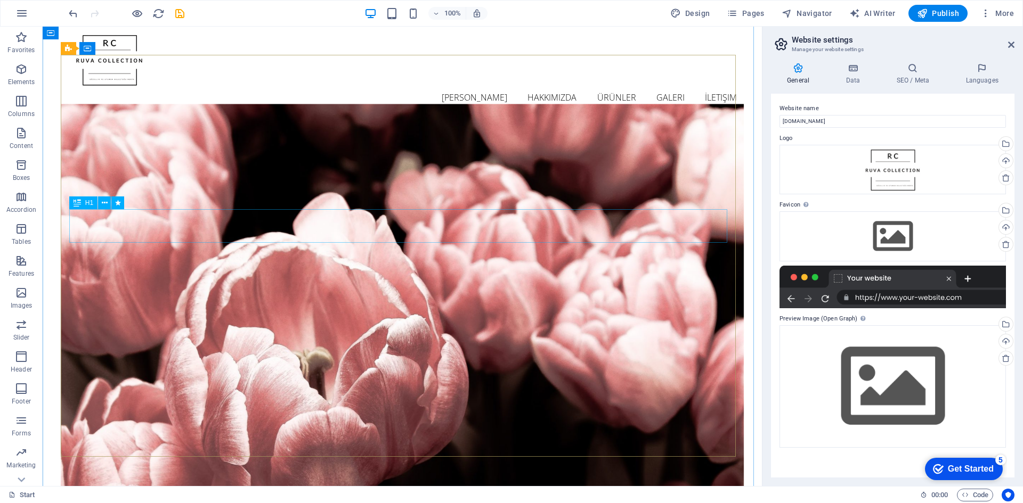
scroll to position [0, 0]
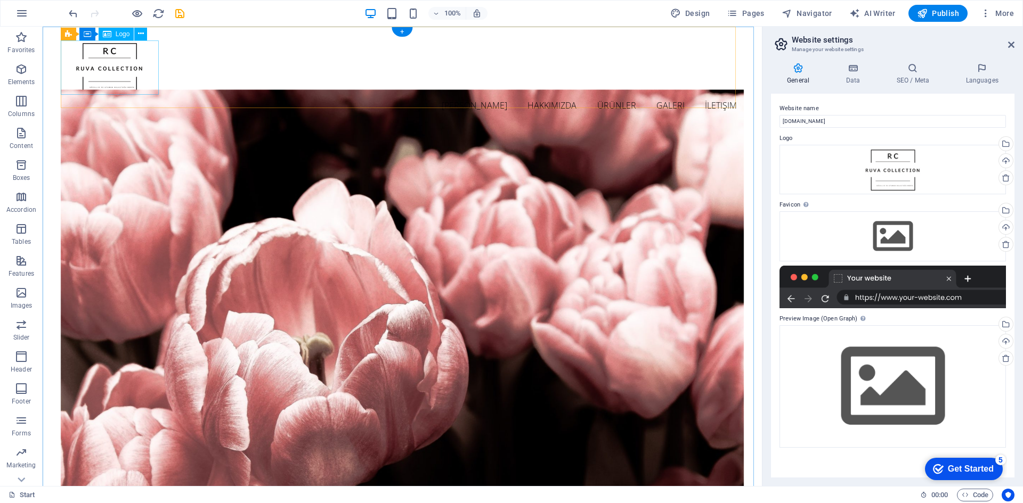
click at [107, 78] on div at bounding box center [402, 67] width 683 height 54
select select "px"
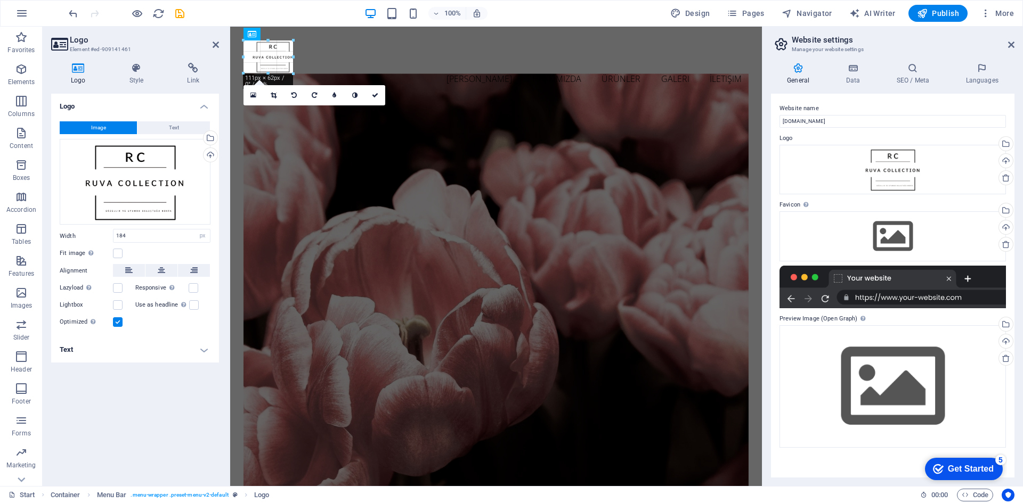
drag, startPoint x: 295, startPoint y: 95, endPoint x: 294, endPoint y: 68, distance: 26.6
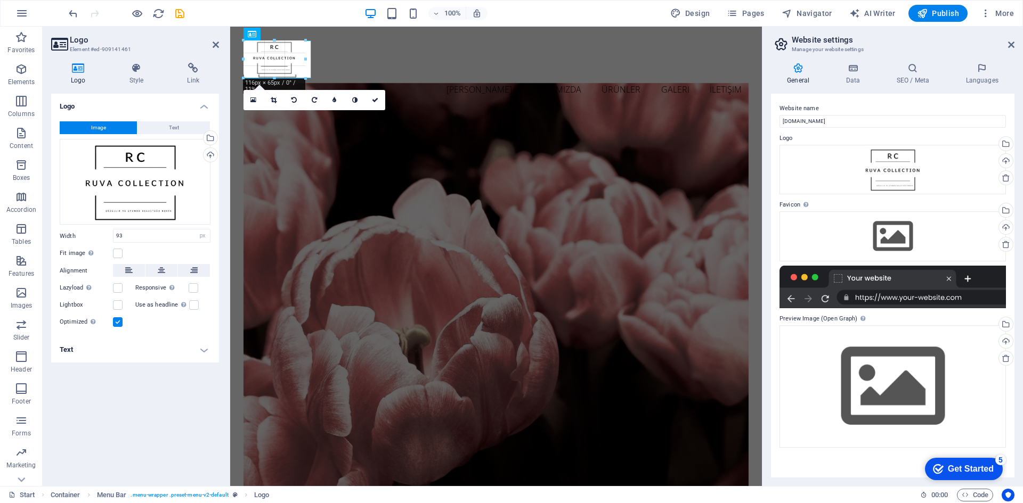
drag, startPoint x: 291, startPoint y: 54, endPoint x: 309, endPoint y: 54, distance: 18.1
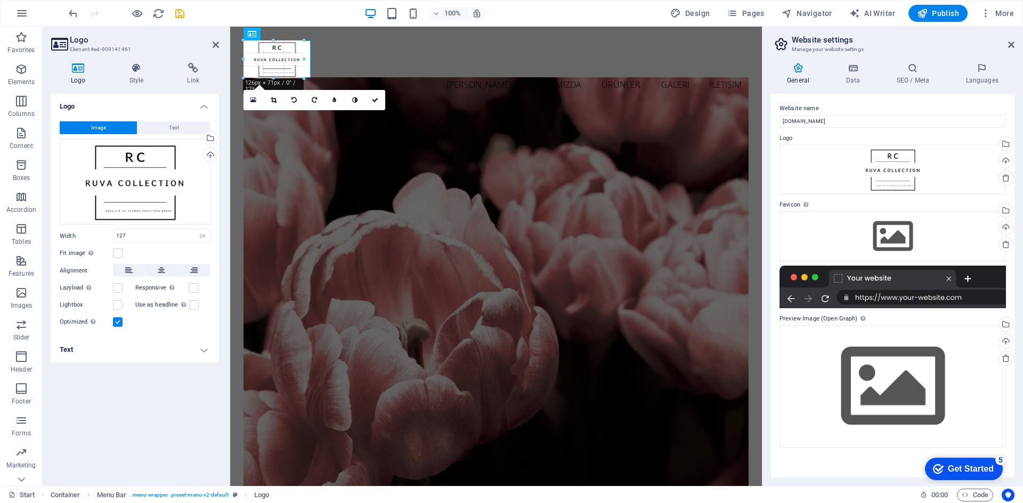
type input "113"
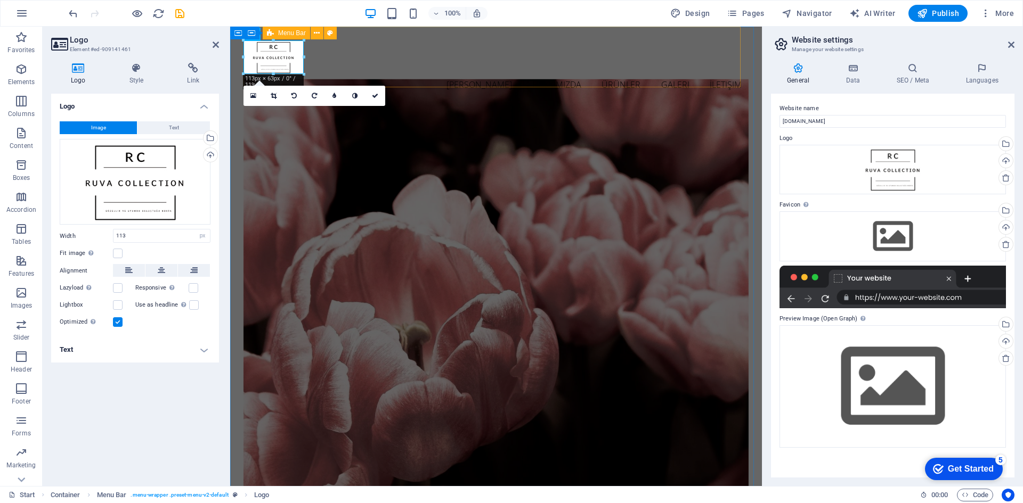
click at [349, 71] on div "Ana Sayfa Hakkımızda Ürünler Galeri İletişim" at bounding box center [495, 68] width 505 height 83
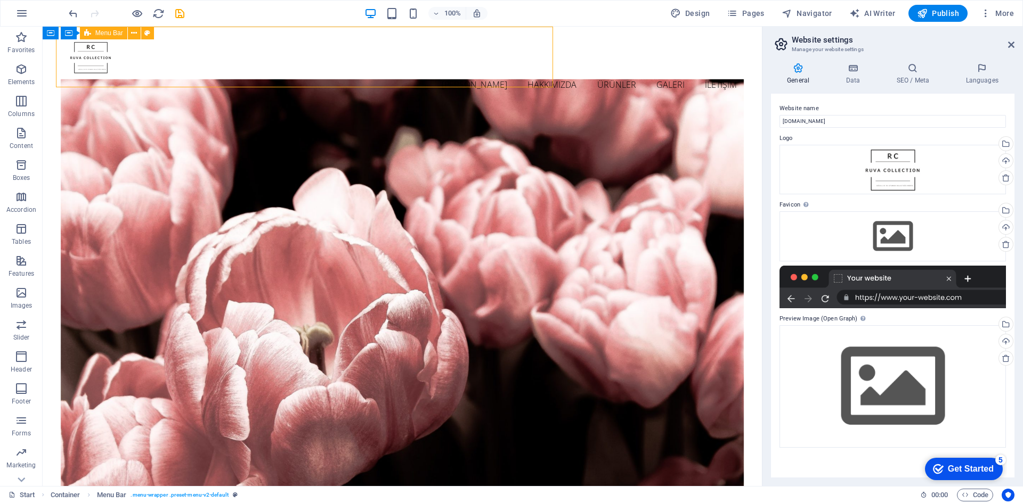
click at [349, 71] on div "Ana Sayfa Hakkımızda Ürünler Galeri İletişim" at bounding box center [402, 68] width 683 height 83
select select "header"
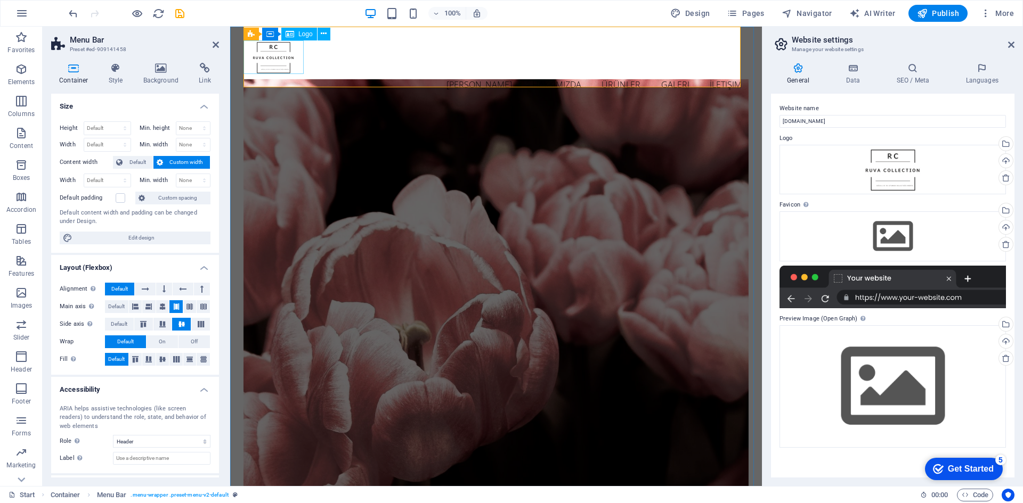
click at [272, 59] on div at bounding box center [495, 57] width 505 height 34
click at [278, 61] on div at bounding box center [495, 57] width 505 height 34
select select "px"
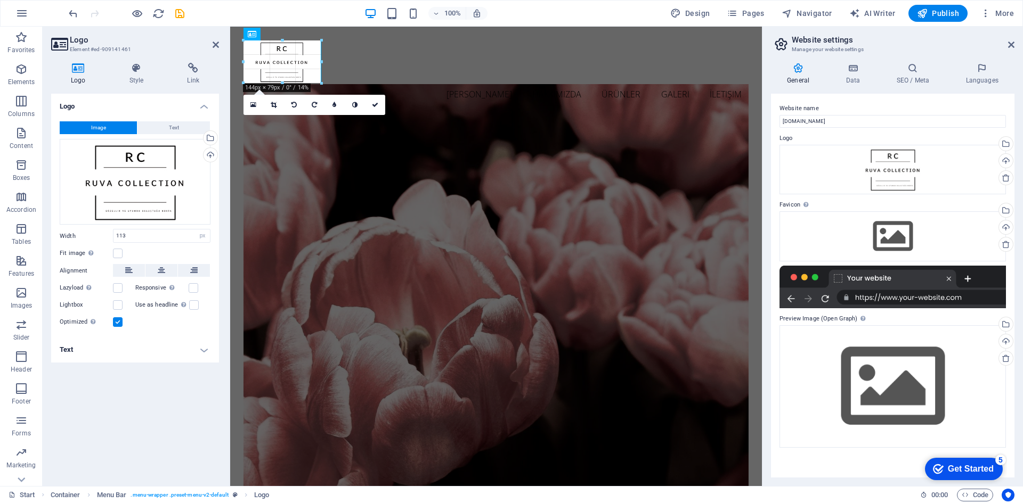
drag, startPoint x: 305, startPoint y: 74, endPoint x: 323, endPoint y: 83, distance: 20.2
type input "146"
click at [373, 83] on div "Ana Sayfa Hakkımızda Ürünler Galeri İletişim" at bounding box center [495, 73] width 505 height 93
select select "header"
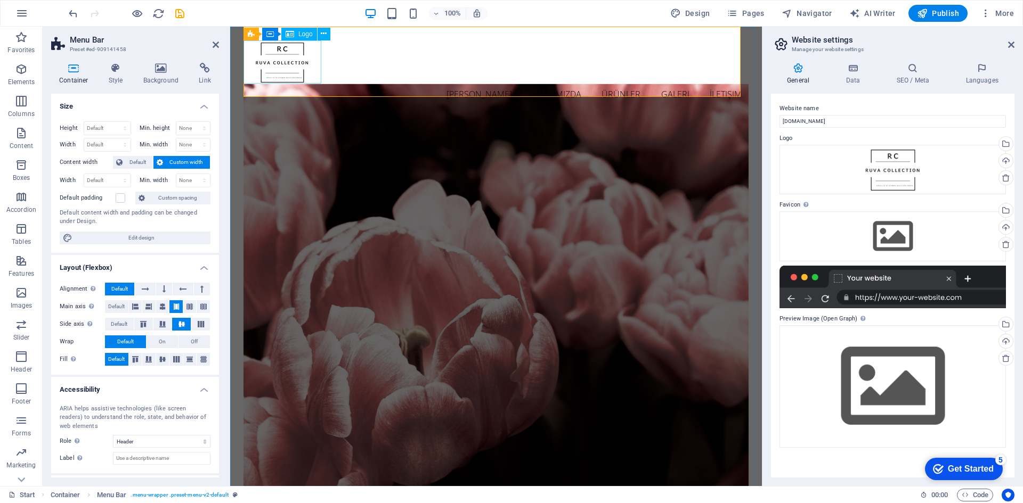
click at [280, 64] on div at bounding box center [495, 61] width 505 height 43
click at [365, 85] on div "Ana Sayfa Hakkımızda Ürünler Galeri İletişim" at bounding box center [495, 73] width 505 height 93
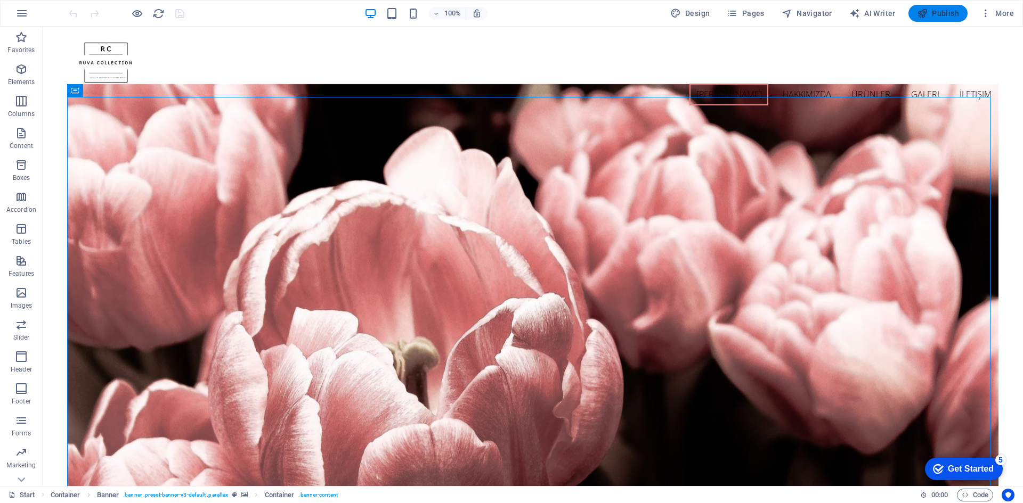
click at [927, 15] on icon "button" at bounding box center [922, 13] width 11 height 11
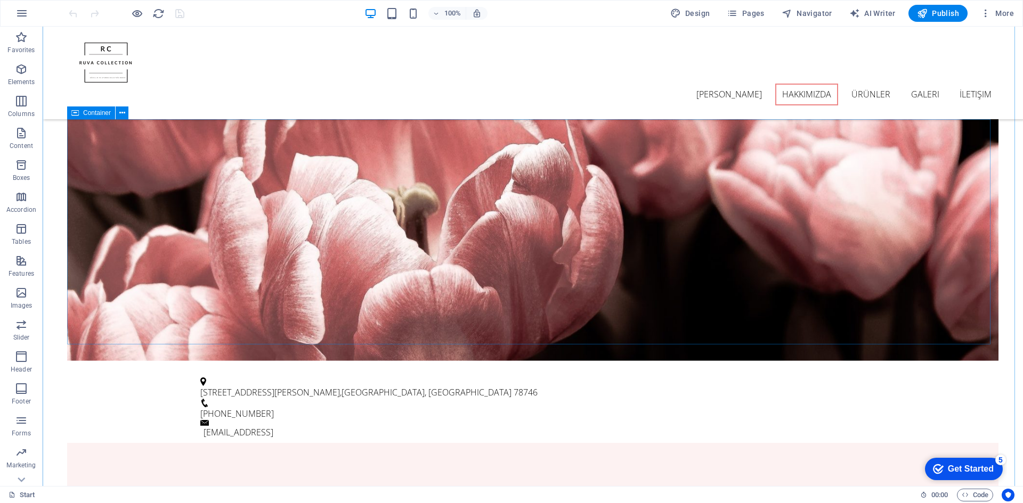
scroll to position [320, 0]
